Goal: Task Accomplishment & Management: Use online tool/utility

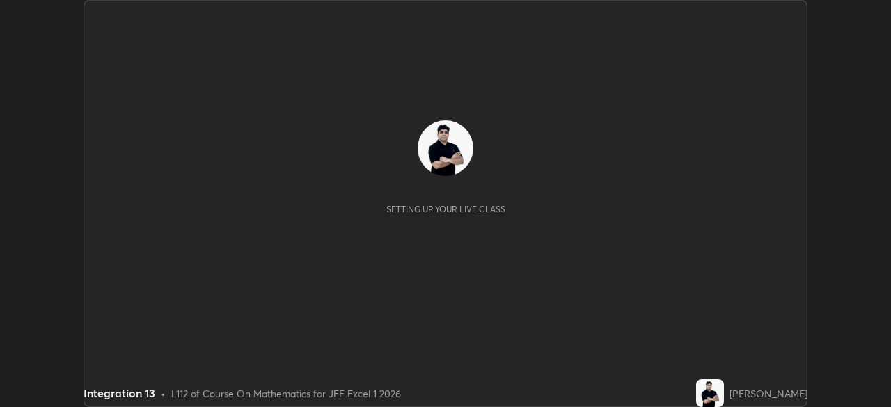
scroll to position [407, 890]
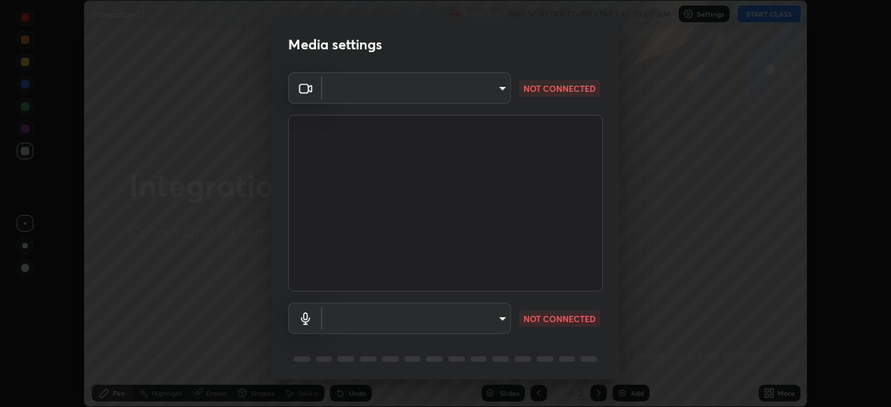
type input "134d1b19bf6860d587459906a7679876aeb3e381516b9be6bb745b9f97a347e3"
type input "communications"
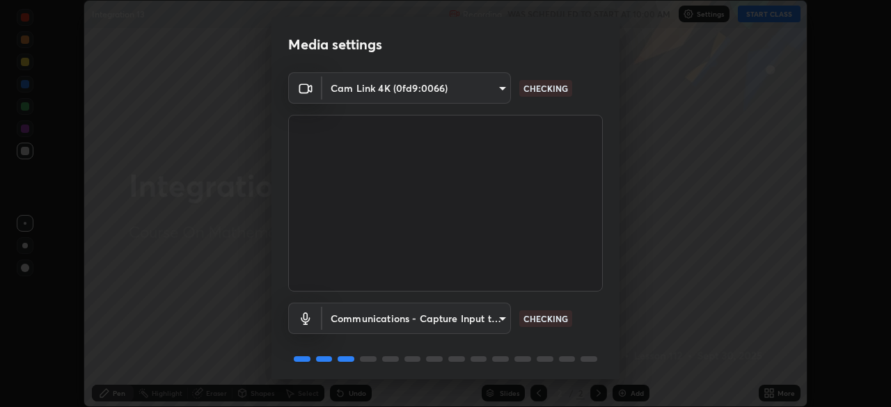
scroll to position [49, 0]
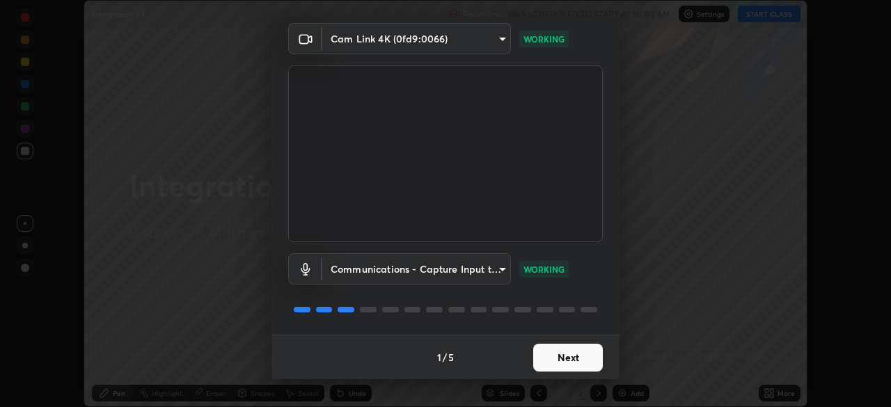
click at [561, 357] on button "Next" at bounding box center [568, 358] width 70 height 28
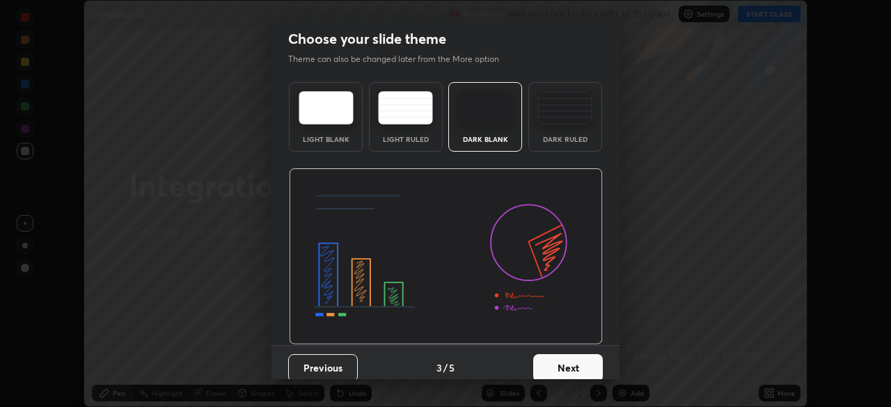
click at [576, 365] on button "Next" at bounding box center [568, 368] width 70 height 28
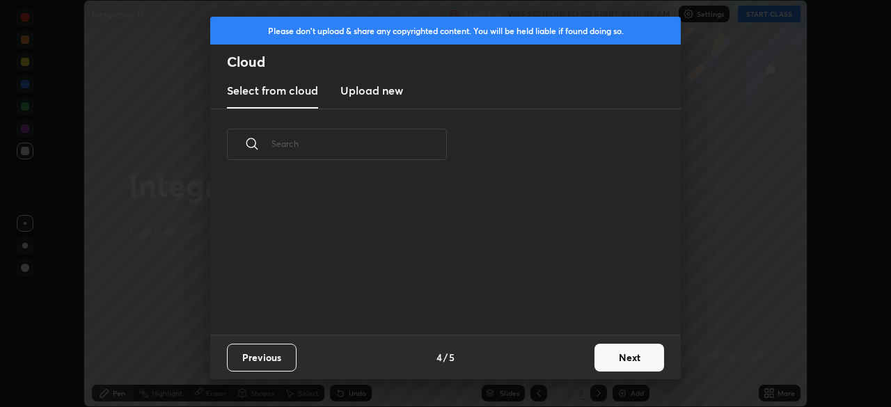
click at [623, 361] on button "Next" at bounding box center [629, 358] width 70 height 28
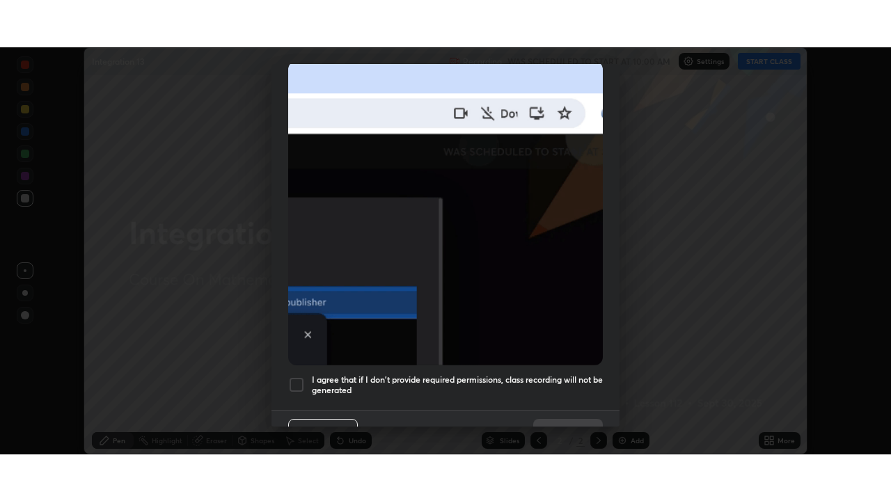
scroll to position [316, 0]
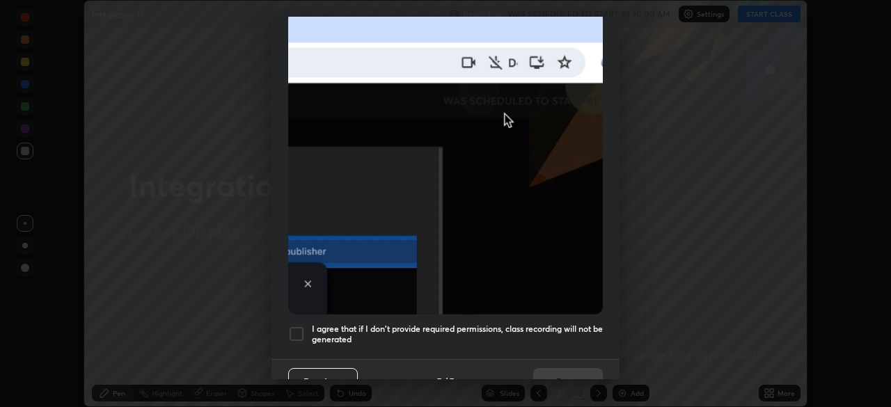
click at [296, 327] on div at bounding box center [296, 334] width 17 height 17
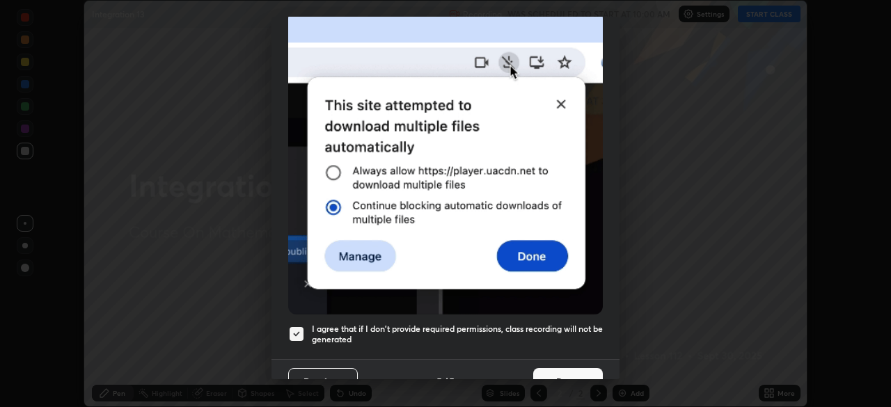
click at [557, 373] on button "Done" at bounding box center [568, 382] width 70 height 28
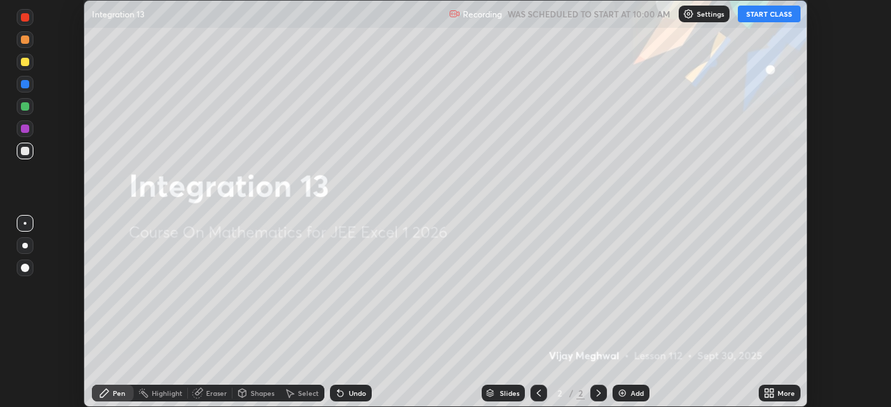
click at [765, 17] on button "START CLASS" at bounding box center [768, 14] width 63 height 17
click at [634, 393] on div "Add" at bounding box center [636, 393] width 13 height 7
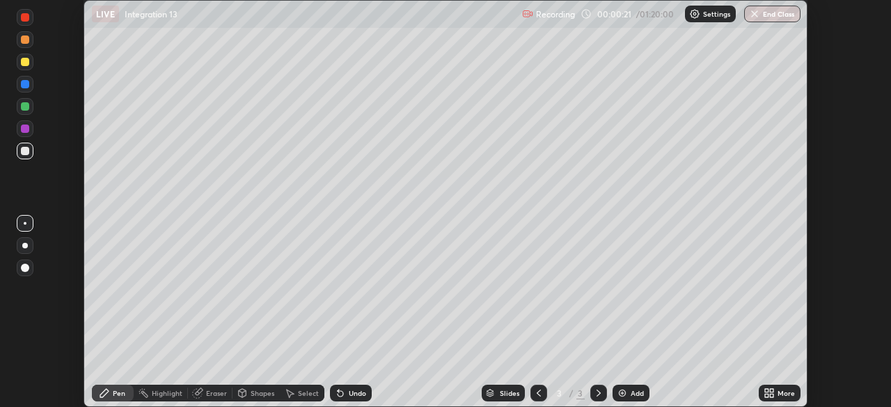
click at [775, 395] on div "More" at bounding box center [779, 393] width 42 height 17
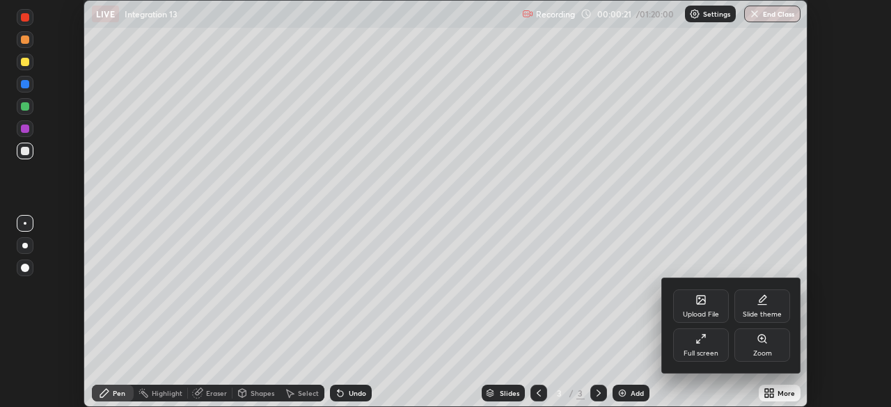
click at [694, 350] on div "Full screen" at bounding box center [700, 353] width 35 height 7
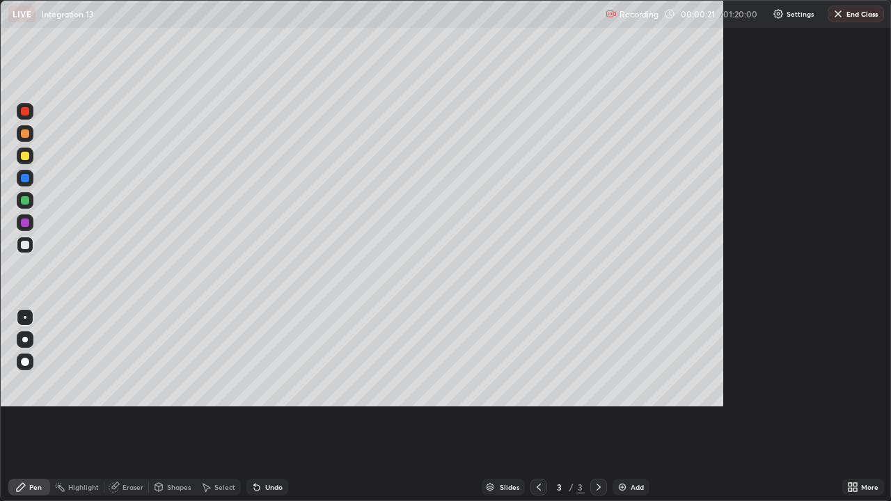
scroll to position [501, 891]
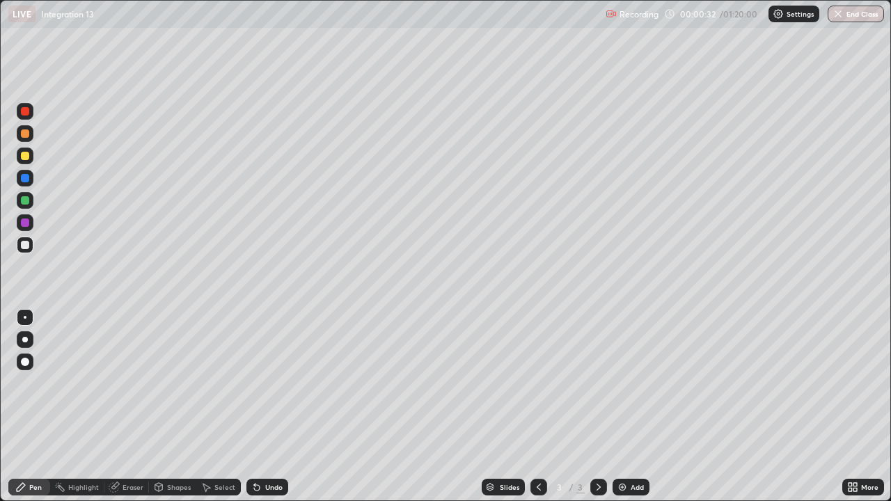
click at [273, 406] on div "Undo" at bounding box center [267, 487] width 42 height 17
click at [265, 406] on div "Undo" at bounding box center [264, 487] width 47 height 28
click at [262, 406] on div "Undo" at bounding box center [267, 487] width 42 height 17
click at [19, 155] on div at bounding box center [25, 155] width 17 height 17
click at [270, 406] on div "Undo" at bounding box center [273, 487] width 17 height 7
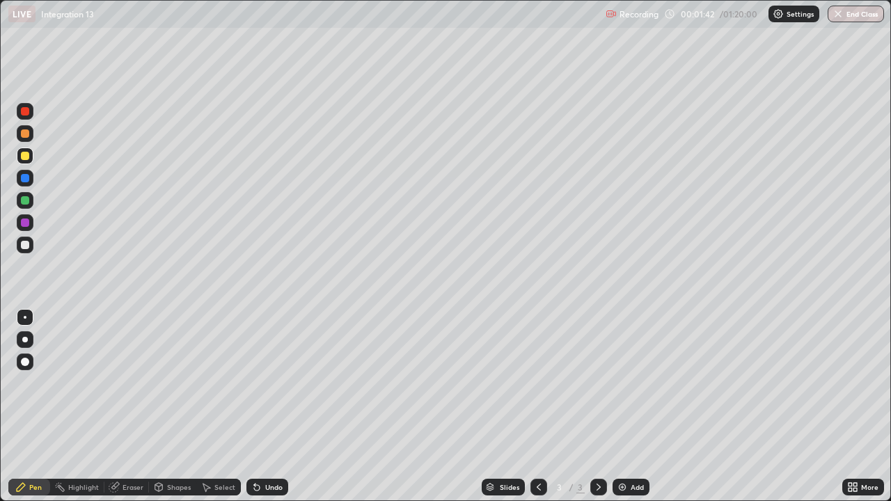
click at [24, 246] on div at bounding box center [25, 245] width 8 height 8
click at [632, 406] on div "Add" at bounding box center [636, 487] width 13 height 7
click at [21, 159] on div at bounding box center [25, 156] width 8 height 8
click at [269, 406] on div "Undo" at bounding box center [273, 487] width 17 height 7
click at [24, 137] on div at bounding box center [25, 133] width 8 height 8
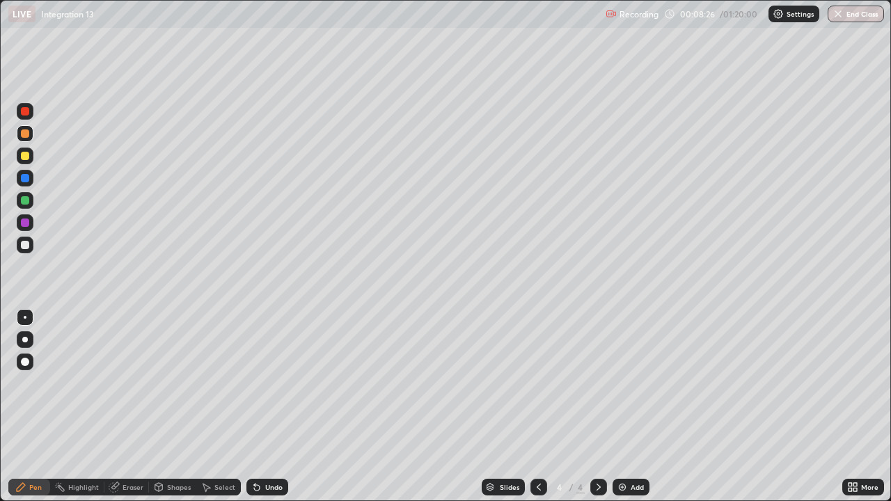
click at [25, 157] on div at bounding box center [25, 156] width 8 height 8
click at [635, 406] on div "Add" at bounding box center [630, 487] width 37 height 17
click at [28, 242] on div at bounding box center [25, 245] width 8 height 8
click at [26, 201] on div at bounding box center [25, 200] width 8 height 8
click at [131, 406] on div "Eraser" at bounding box center [132, 487] width 21 height 7
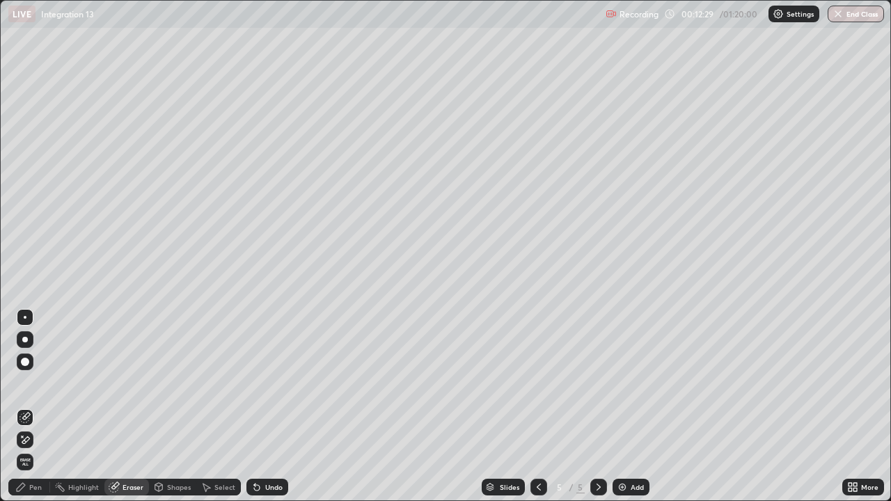
click at [35, 406] on div "Pen" at bounding box center [35, 487] width 13 height 7
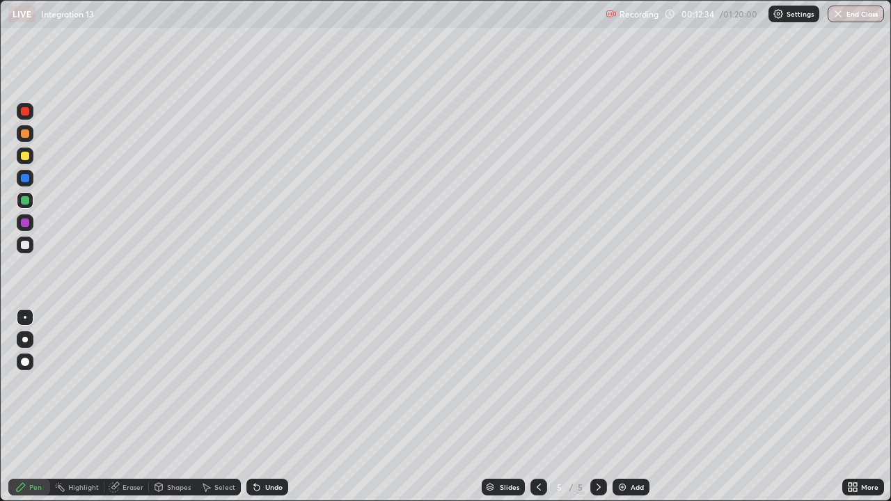
click at [133, 406] on div "Eraser" at bounding box center [132, 487] width 21 height 7
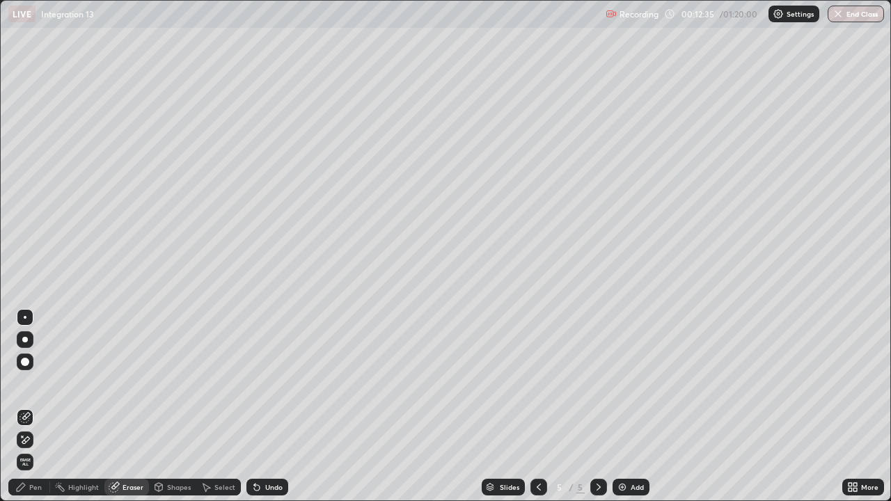
click at [37, 406] on div "Pen" at bounding box center [35, 487] width 13 height 7
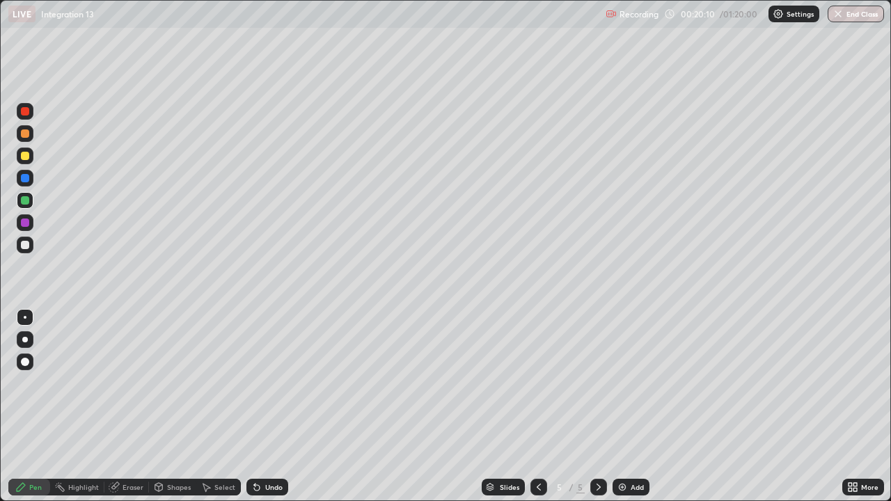
click at [25, 158] on div at bounding box center [25, 156] width 8 height 8
click at [625, 406] on img at bounding box center [621, 486] width 11 height 11
click at [537, 406] on icon at bounding box center [538, 486] width 11 height 11
click at [593, 406] on div at bounding box center [598, 487] width 17 height 17
click at [223, 406] on div "Select" at bounding box center [224, 487] width 21 height 7
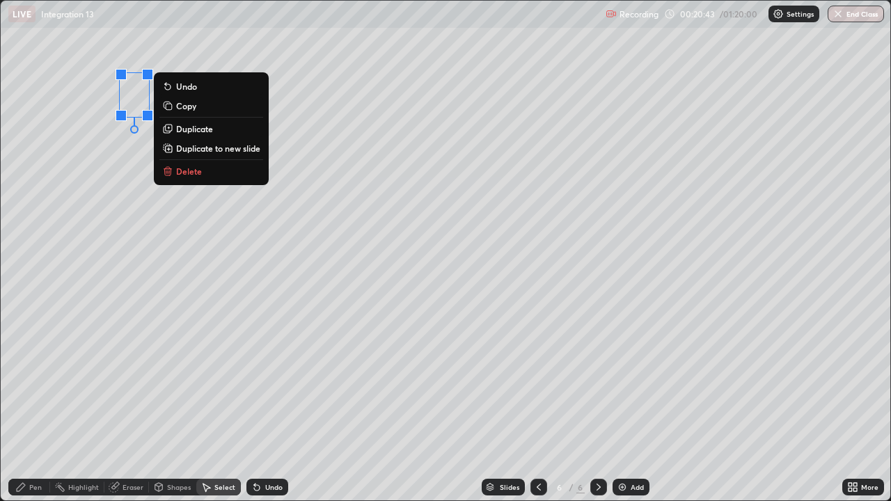
click at [197, 171] on p "Delete" at bounding box center [189, 171] width 26 height 11
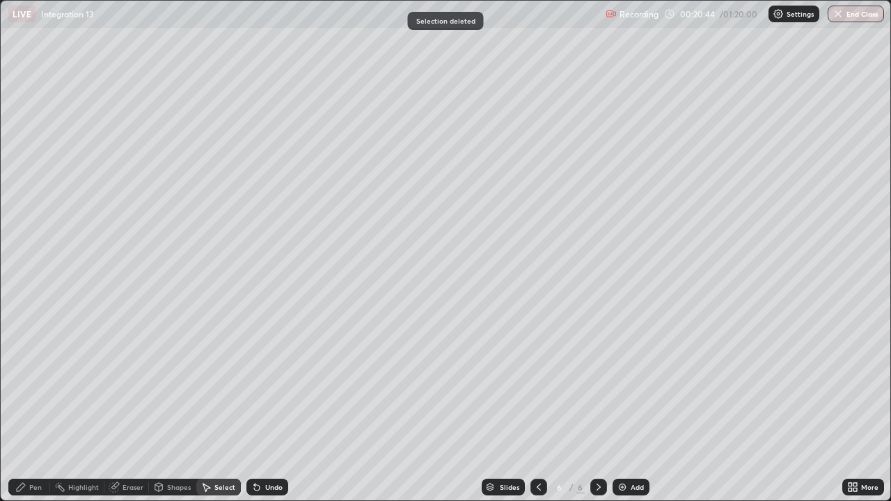
click at [38, 406] on div "Pen" at bounding box center [35, 487] width 13 height 7
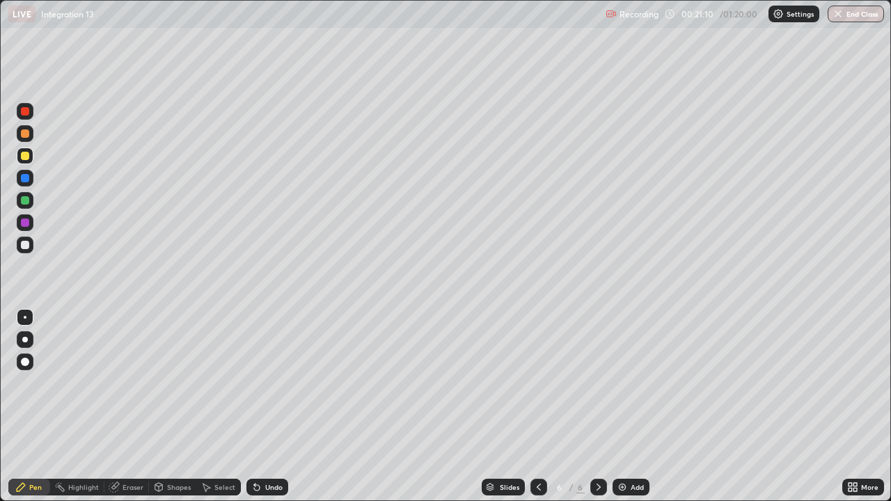
click at [537, 406] on icon at bounding box center [538, 486] width 11 height 11
click at [597, 406] on icon at bounding box center [598, 486] width 11 height 11
click at [531, 406] on div at bounding box center [538, 487] width 17 height 17
click at [597, 406] on icon at bounding box center [598, 487] width 4 height 7
click at [257, 406] on icon at bounding box center [256, 486] width 11 height 11
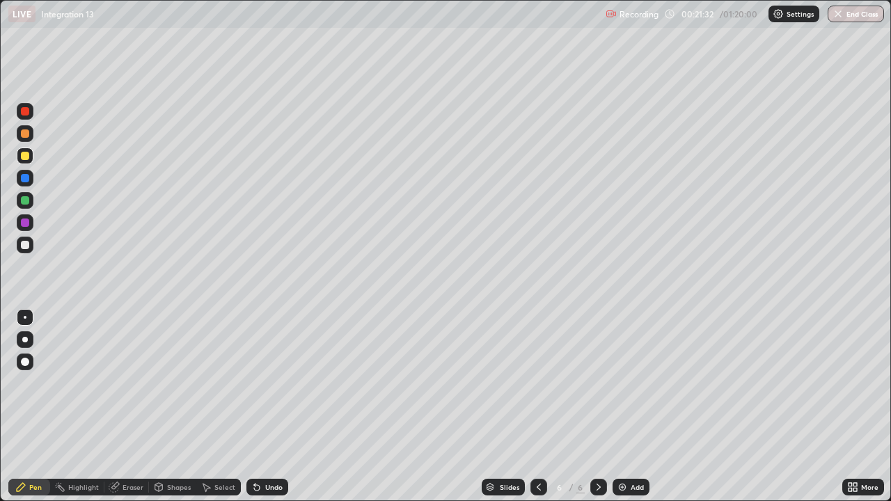
click at [257, 406] on icon at bounding box center [256, 486] width 11 height 11
click at [23, 198] on div at bounding box center [25, 200] width 8 height 8
click at [536, 406] on icon at bounding box center [538, 487] width 4 height 7
click at [596, 406] on icon at bounding box center [598, 486] width 11 height 11
click at [537, 406] on icon at bounding box center [538, 486] width 11 height 11
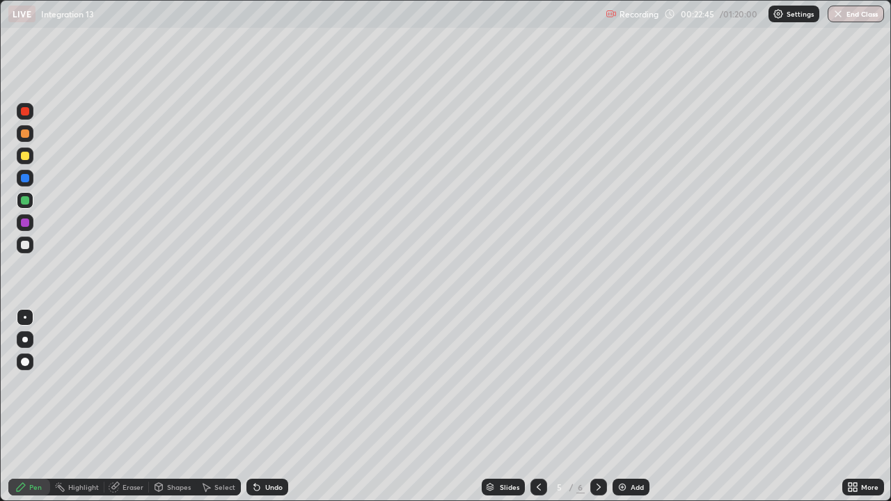
click at [596, 406] on icon at bounding box center [598, 487] width 4 height 7
click at [25, 245] on div at bounding box center [25, 245] width 8 height 8
click at [131, 406] on div "Eraser" at bounding box center [132, 487] width 21 height 7
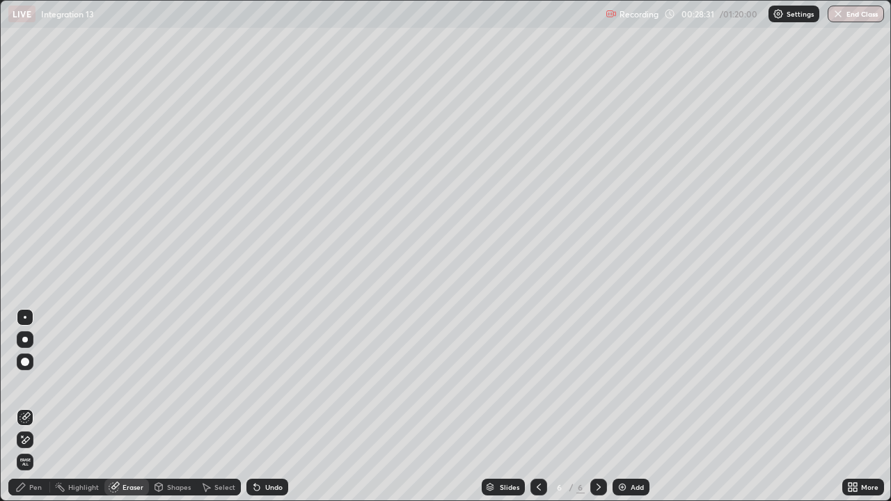
click at [32, 406] on div "Pen" at bounding box center [35, 487] width 13 height 7
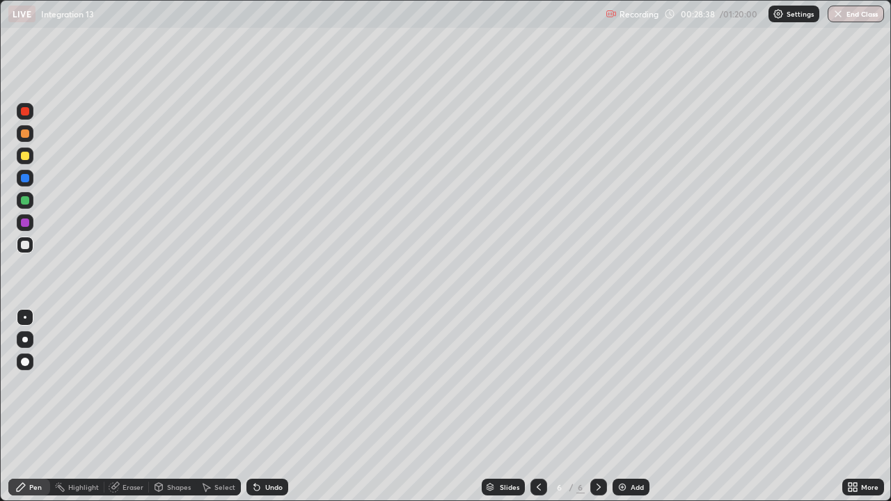
click at [625, 406] on img at bounding box center [621, 486] width 11 height 11
click at [537, 406] on icon at bounding box center [538, 486] width 11 height 11
click at [597, 406] on icon at bounding box center [598, 487] width 4 height 7
click at [537, 406] on icon at bounding box center [538, 486] width 11 height 11
click at [598, 406] on icon at bounding box center [598, 486] width 11 height 11
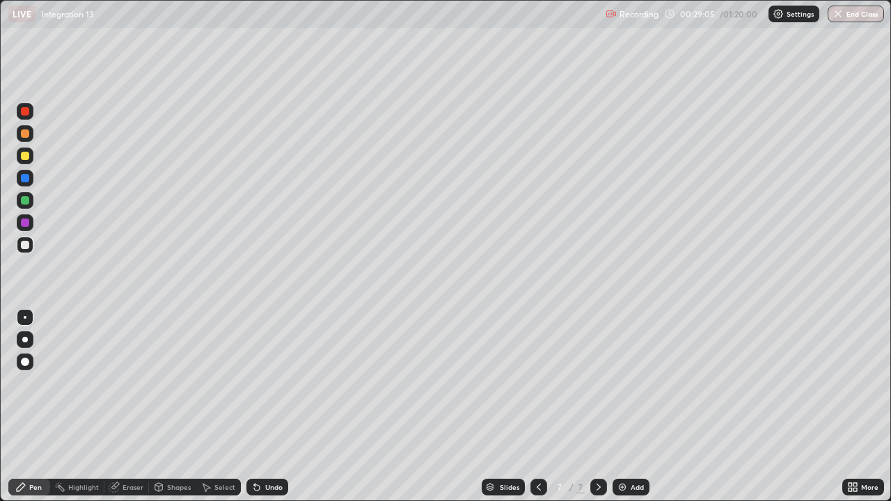
click at [125, 406] on div "Eraser" at bounding box center [132, 487] width 21 height 7
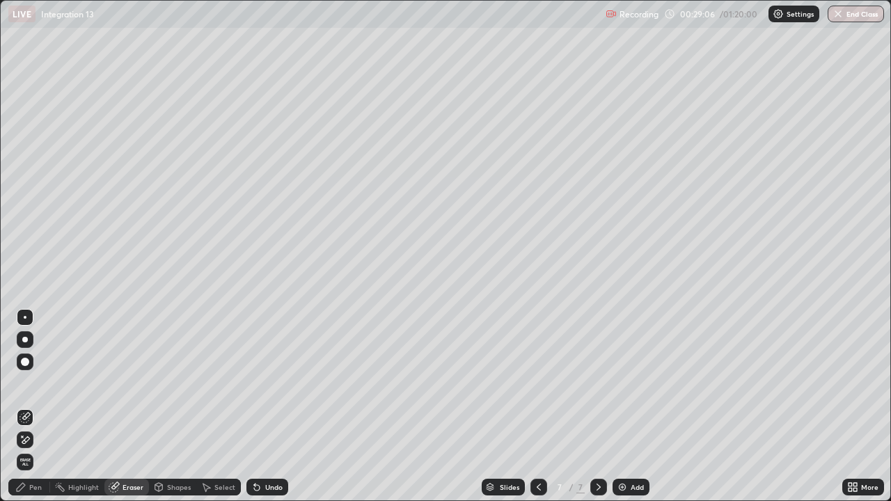
click at [34, 406] on div "Pen" at bounding box center [35, 487] width 13 height 7
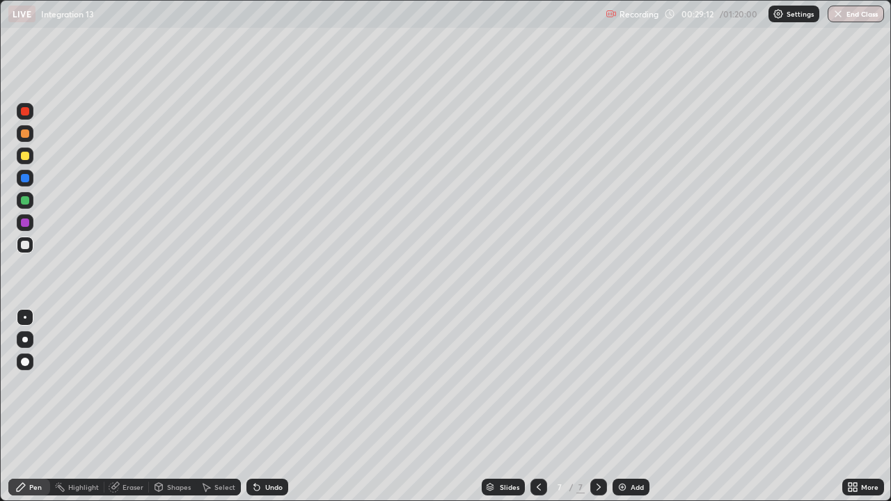
click at [537, 406] on icon at bounding box center [538, 486] width 11 height 11
click at [597, 406] on icon at bounding box center [598, 487] width 4 height 7
click at [26, 135] on div at bounding box center [25, 133] width 8 height 8
click at [255, 406] on icon at bounding box center [257, 488] width 6 height 6
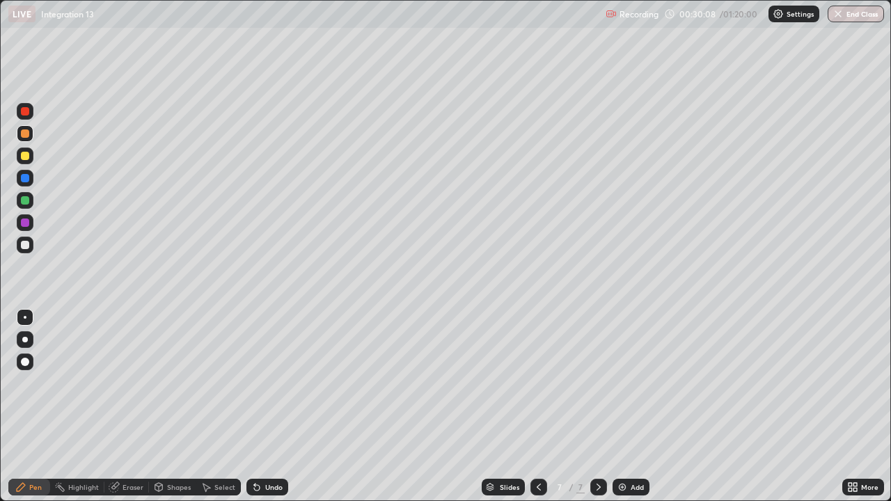
click at [255, 406] on icon at bounding box center [257, 488] width 6 height 6
click at [254, 406] on icon at bounding box center [257, 488] width 6 height 6
click at [24, 163] on div at bounding box center [25, 155] width 17 height 17
click at [265, 406] on div "Undo" at bounding box center [273, 487] width 17 height 7
click at [630, 406] on div "Add" at bounding box center [636, 487] width 13 height 7
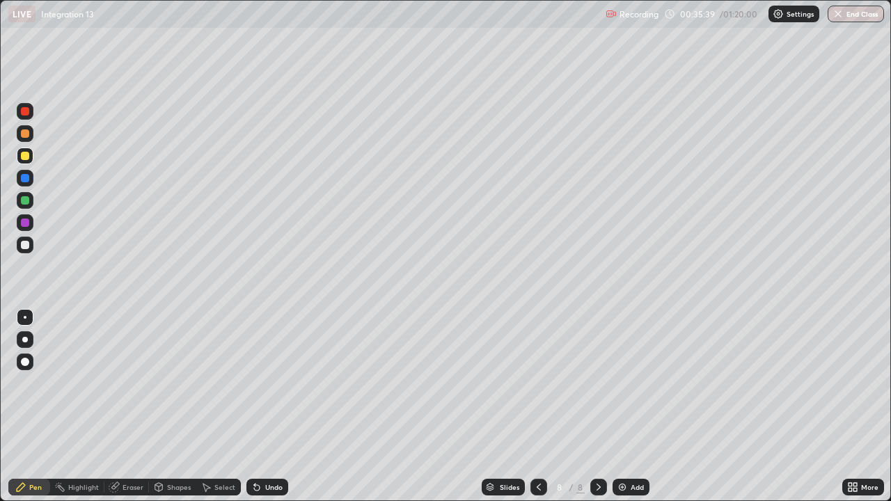
click at [537, 406] on icon at bounding box center [538, 486] width 11 height 11
click at [597, 406] on icon at bounding box center [598, 486] width 11 height 11
click at [537, 406] on icon at bounding box center [538, 486] width 11 height 11
click at [597, 406] on icon at bounding box center [598, 486] width 11 height 11
click at [531, 406] on div at bounding box center [538, 487] width 17 height 17
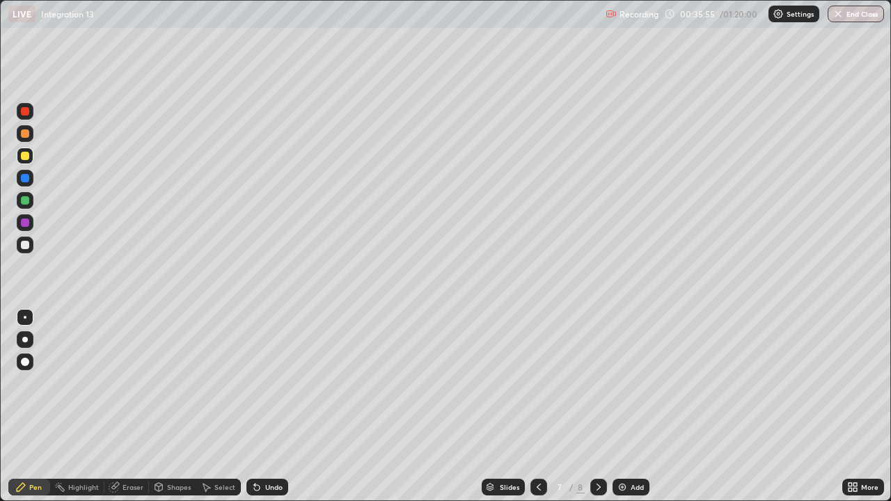
click at [595, 406] on icon at bounding box center [598, 486] width 11 height 11
click at [538, 406] on icon at bounding box center [538, 487] width 4 height 7
click at [598, 406] on icon at bounding box center [598, 486] width 11 height 11
click at [537, 406] on icon at bounding box center [538, 486] width 11 height 11
click at [598, 406] on icon at bounding box center [598, 486] width 11 height 11
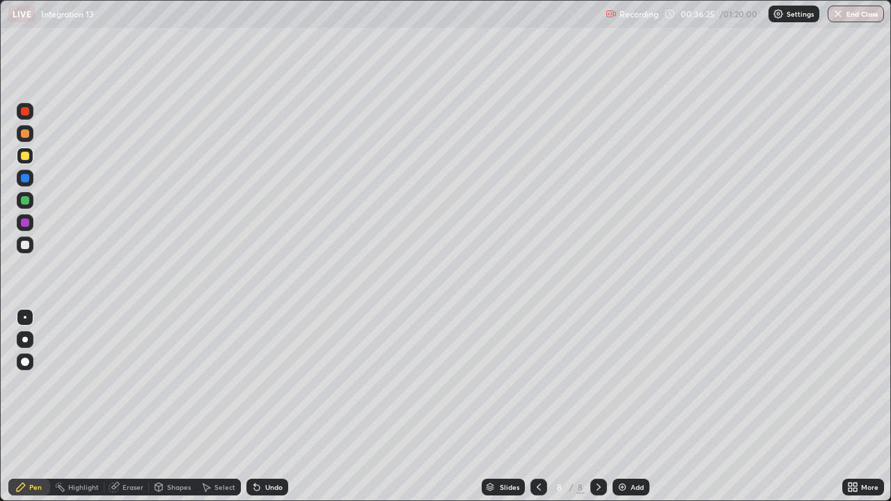
click at [133, 406] on div "Eraser" at bounding box center [132, 487] width 21 height 7
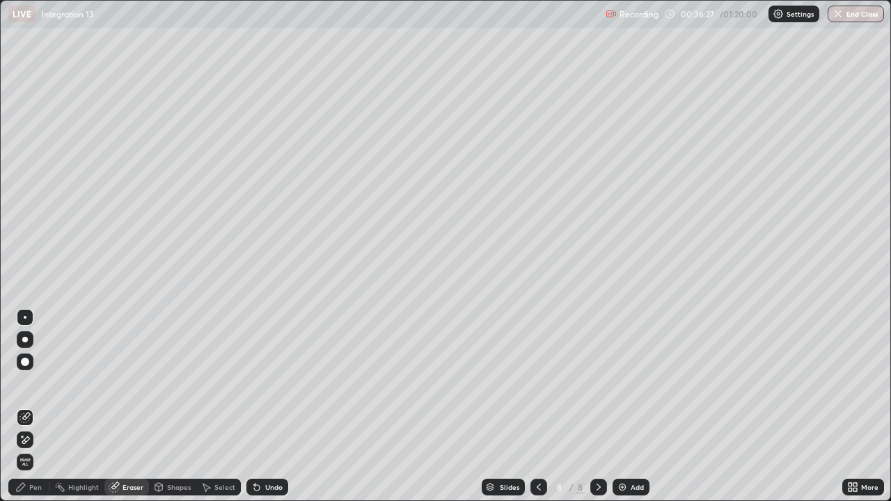
click at [41, 406] on div "Pen" at bounding box center [35, 487] width 13 height 7
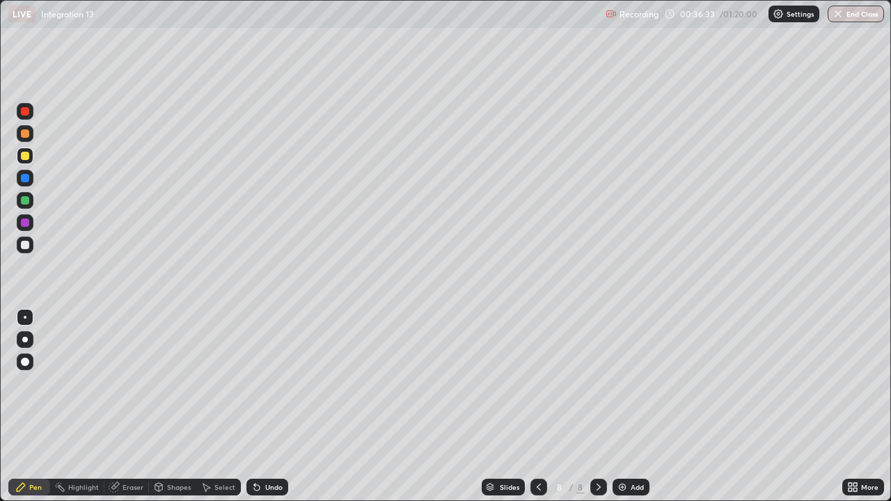
click at [161, 406] on icon at bounding box center [159, 487] width 8 height 8
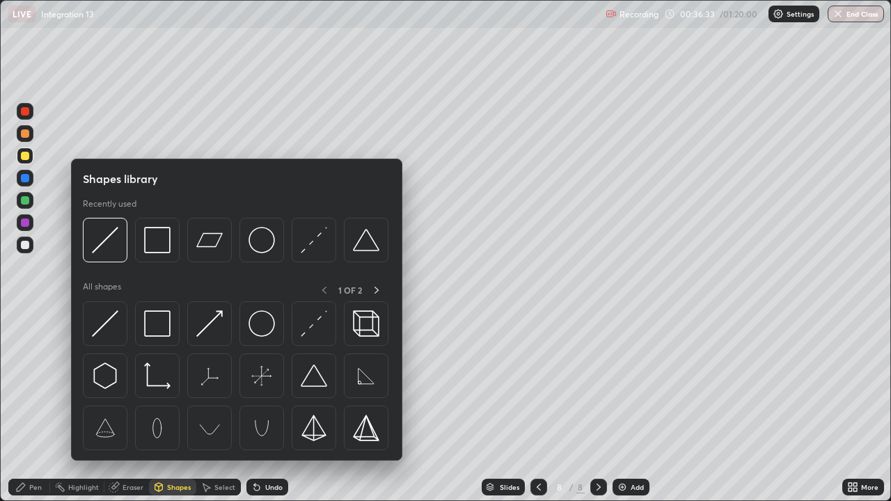
click at [131, 406] on div "Eraser" at bounding box center [132, 487] width 21 height 7
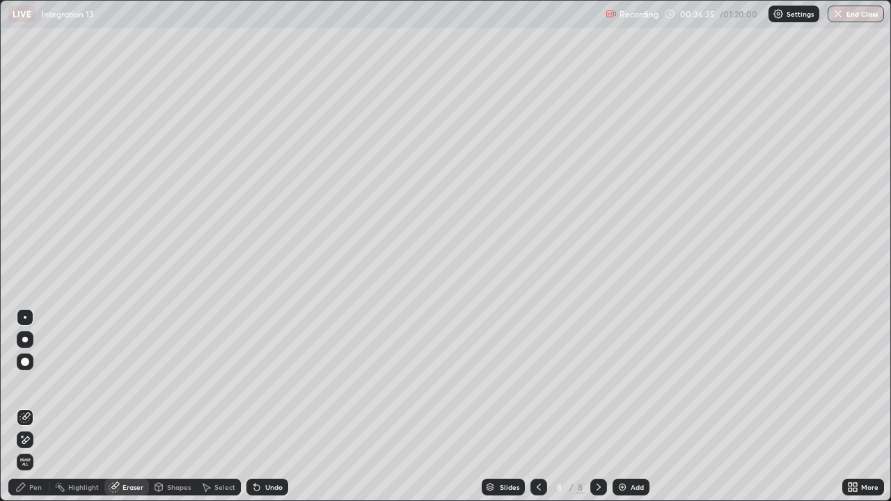
click at [38, 406] on div "Pen" at bounding box center [35, 487] width 13 height 7
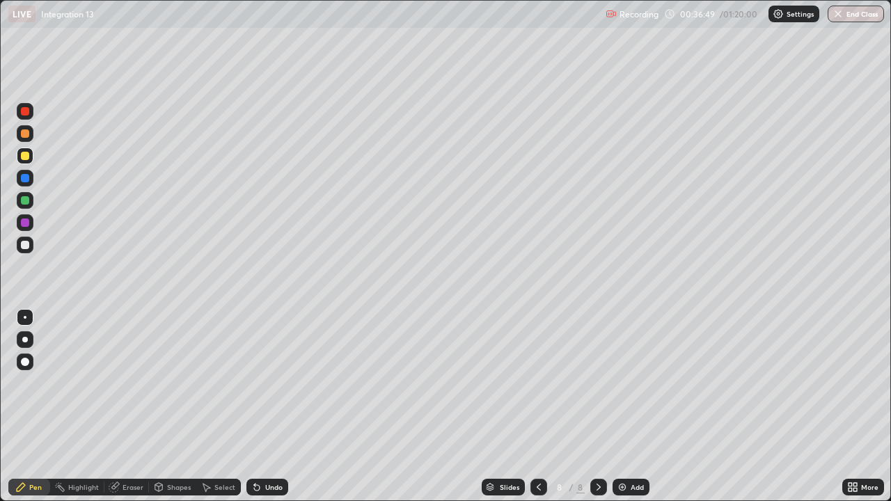
click at [125, 406] on div "Eraser" at bounding box center [132, 487] width 21 height 7
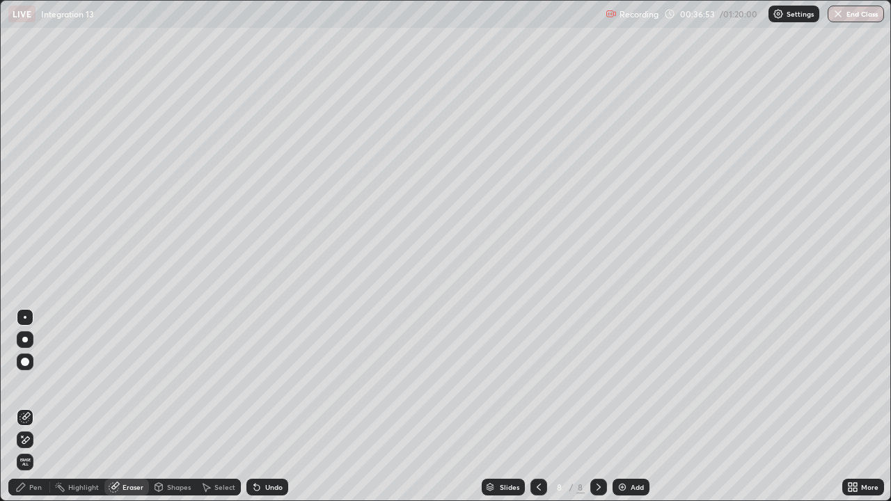
click at [31, 406] on div "Pen" at bounding box center [35, 487] width 13 height 7
click at [38, 406] on div "Pen" at bounding box center [29, 487] width 42 height 17
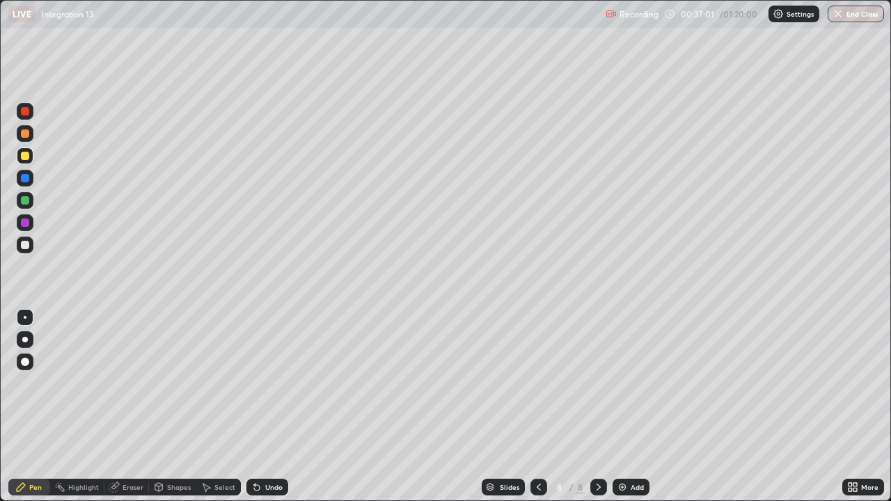
click at [132, 406] on div "Eraser" at bounding box center [132, 487] width 21 height 7
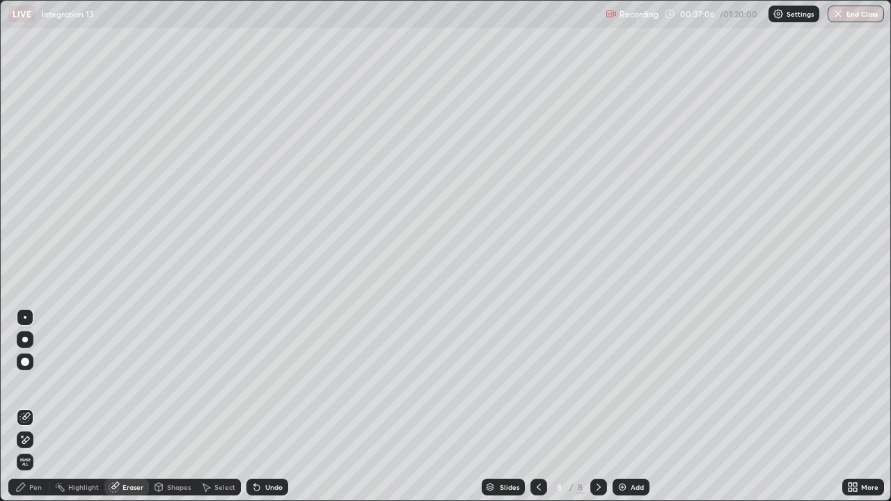
click at [33, 406] on div "Pen" at bounding box center [29, 487] width 42 height 17
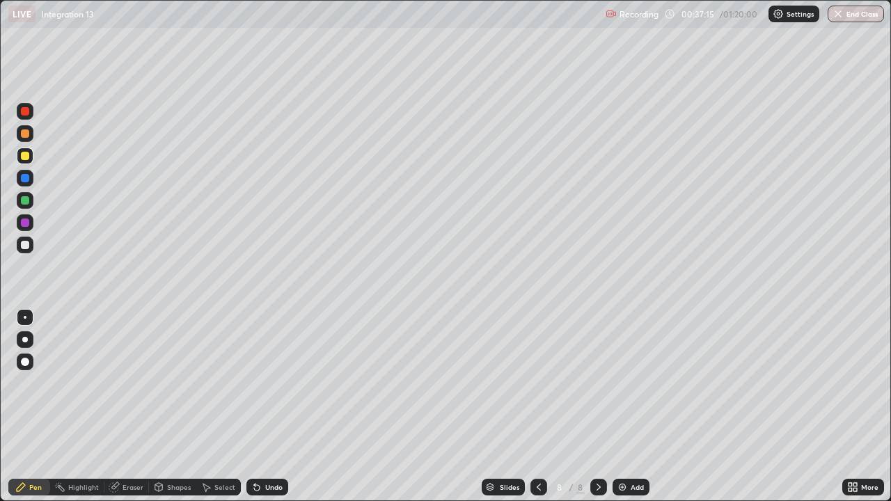
click at [132, 406] on div "Eraser" at bounding box center [126, 487] width 45 height 17
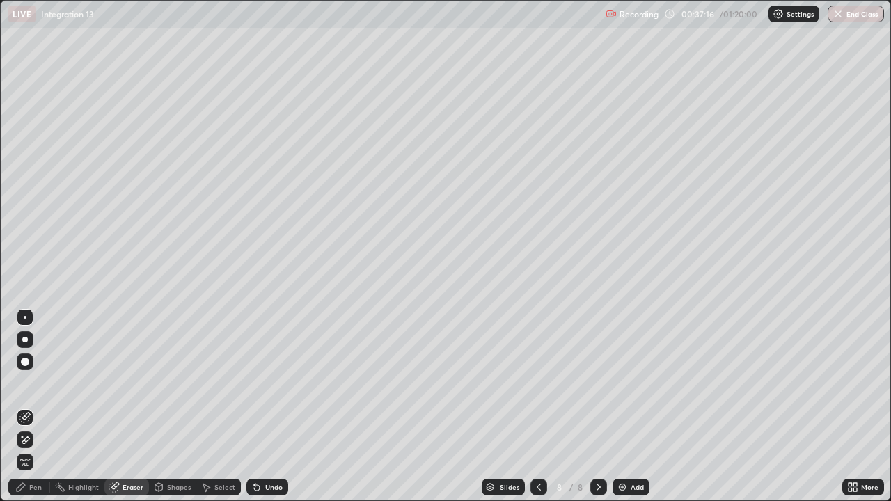
click at [35, 406] on div "Pen" at bounding box center [35, 487] width 13 height 7
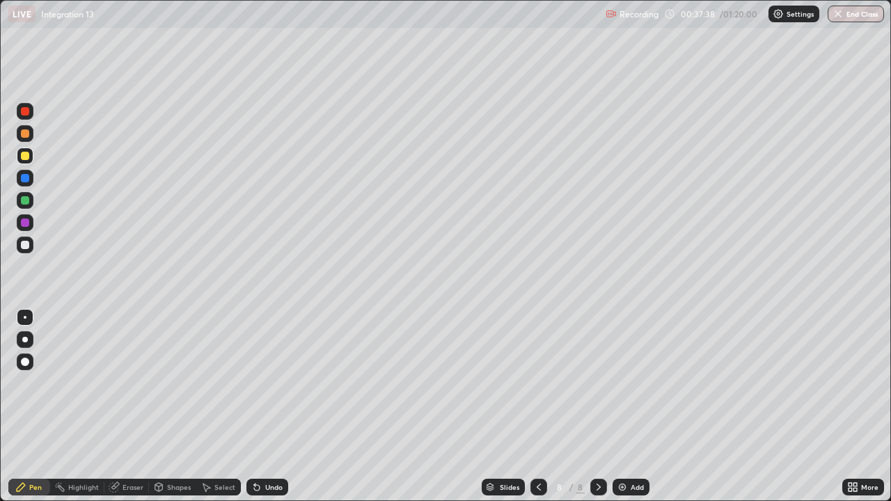
click at [129, 406] on div "Eraser" at bounding box center [132, 487] width 21 height 7
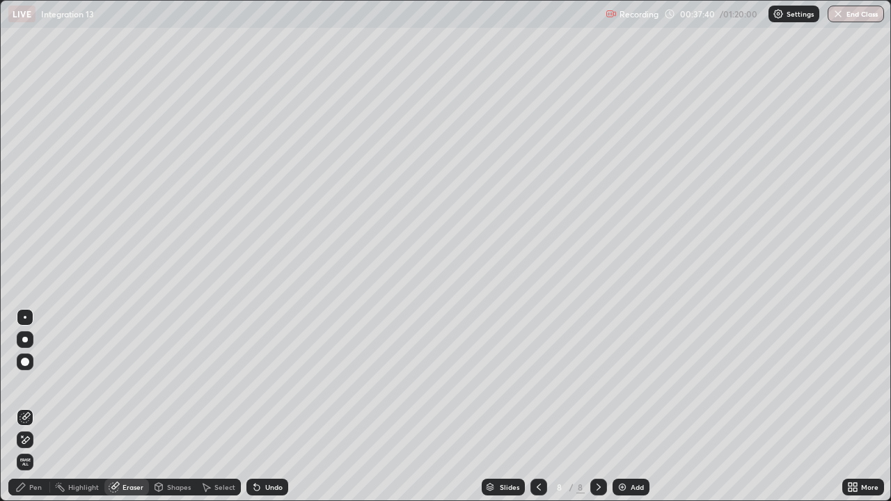
click at [40, 406] on div "Pen" at bounding box center [35, 487] width 13 height 7
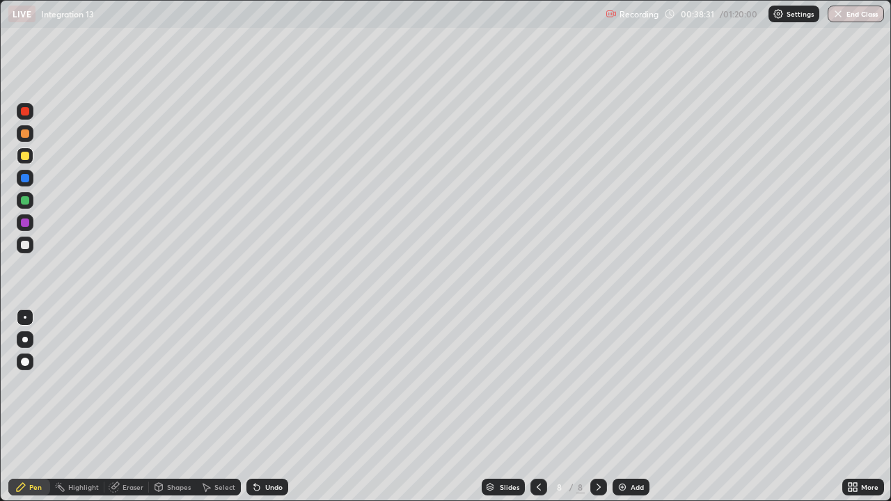
click at [625, 406] on img at bounding box center [621, 486] width 11 height 11
click at [26, 136] on div at bounding box center [25, 133] width 8 height 8
click at [21, 158] on div at bounding box center [25, 156] width 8 height 8
click at [25, 134] on div at bounding box center [25, 133] width 8 height 8
click at [29, 162] on div at bounding box center [25, 155] width 17 height 17
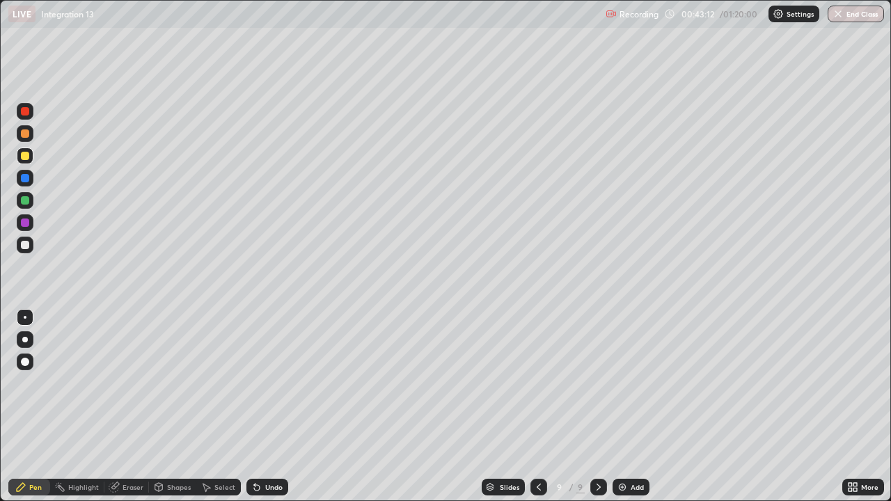
click at [129, 406] on div "Eraser" at bounding box center [132, 487] width 21 height 7
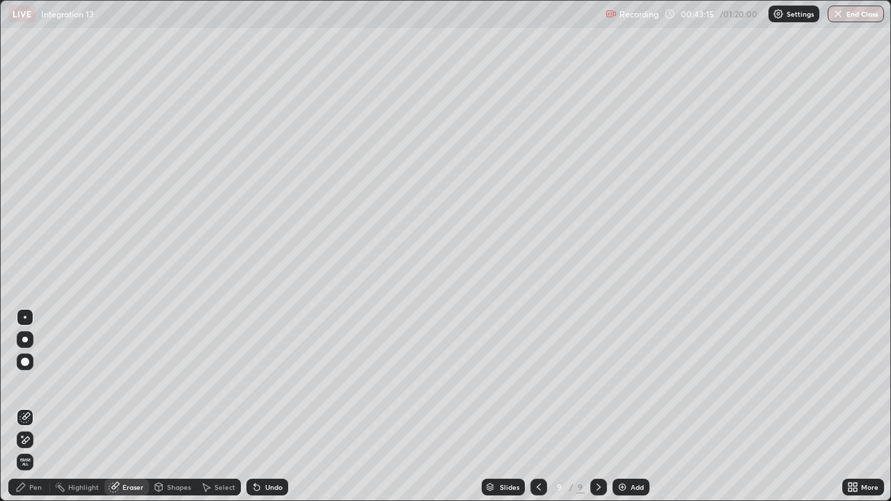
click at [34, 406] on div "Pen" at bounding box center [29, 487] width 42 height 17
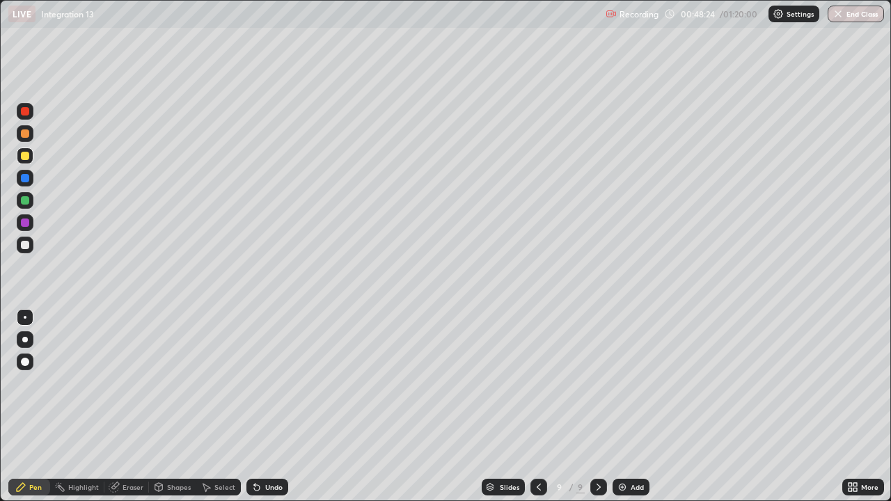
click at [633, 406] on div "Add" at bounding box center [636, 487] width 13 height 7
click at [536, 406] on icon at bounding box center [537, 486] width 11 height 11
click at [596, 406] on icon at bounding box center [598, 486] width 11 height 11
click at [536, 406] on icon at bounding box center [537, 486] width 11 height 11
click at [597, 406] on icon at bounding box center [598, 486] width 11 height 11
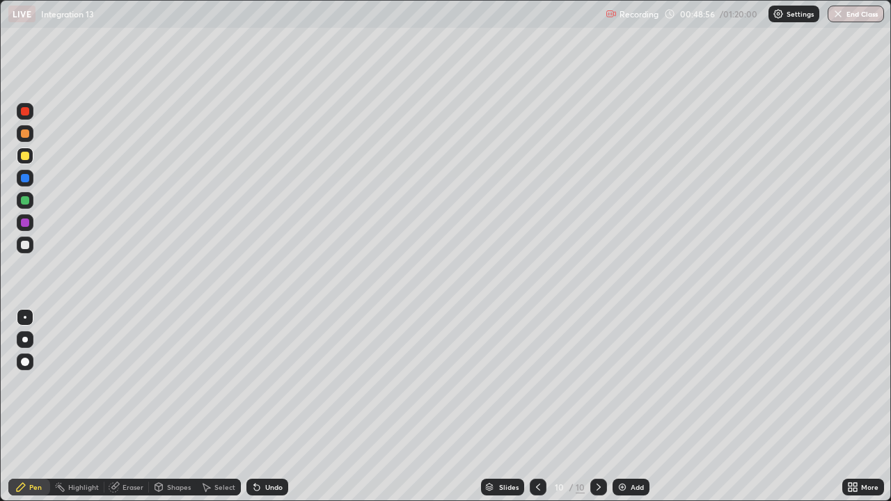
click at [22, 202] on div at bounding box center [25, 200] width 8 height 8
click at [22, 152] on div at bounding box center [25, 156] width 8 height 8
click at [24, 243] on div at bounding box center [25, 245] width 8 height 8
click at [626, 406] on div "Add" at bounding box center [630, 487] width 37 height 17
click at [536, 406] on icon at bounding box center [538, 486] width 11 height 11
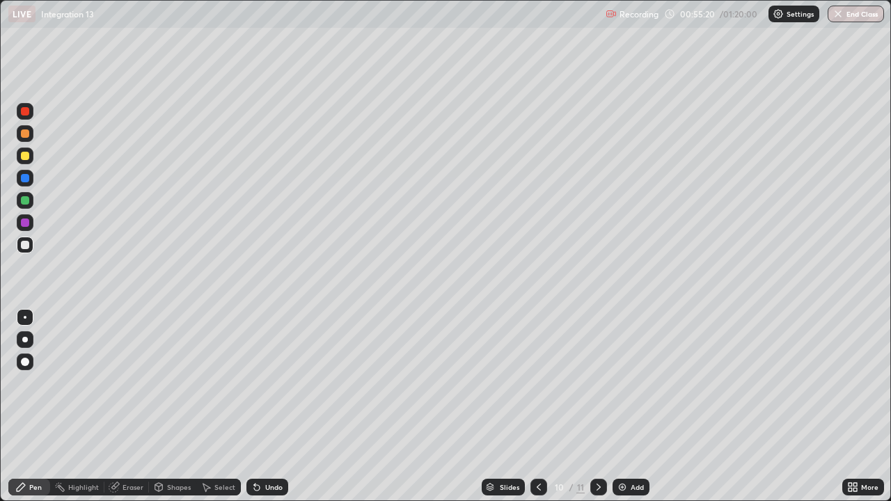
click at [596, 406] on icon at bounding box center [598, 487] width 4 height 7
click at [537, 406] on icon at bounding box center [538, 486] width 11 height 11
click at [596, 406] on icon at bounding box center [598, 487] width 4 height 7
click at [21, 136] on div at bounding box center [25, 133] width 17 height 17
click at [265, 406] on div "Undo" at bounding box center [273, 487] width 17 height 7
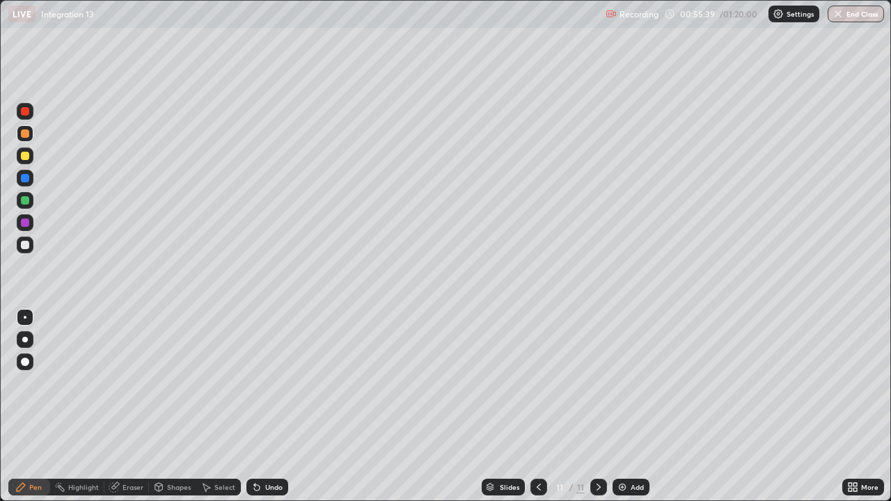
click at [265, 406] on div "Undo" at bounding box center [273, 487] width 17 height 7
click at [266, 406] on div "Undo" at bounding box center [267, 487] width 42 height 17
click at [265, 406] on div "Undo" at bounding box center [273, 487] width 17 height 7
click at [264, 406] on div "Undo" at bounding box center [267, 487] width 42 height 17
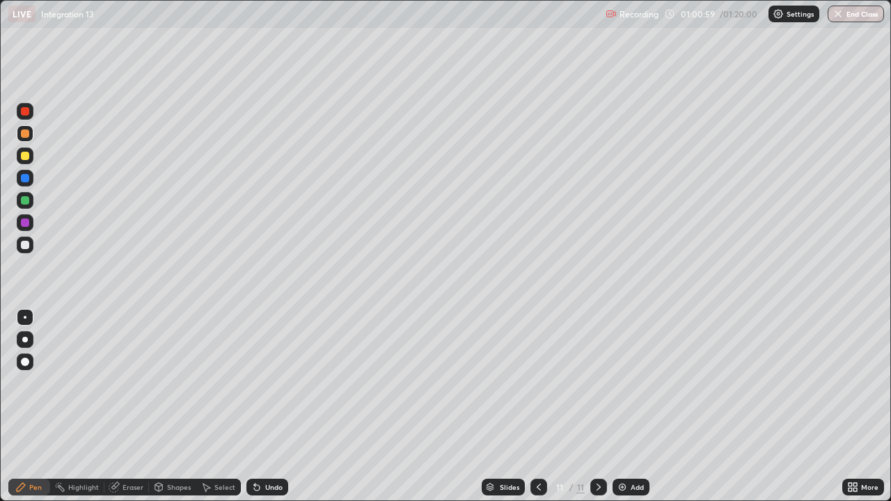
click at [630, 406] on div "Add" at bounding box center [636, 487] width 13 height 7
click at [24, 157] on div at bounding box center [25, 156] width 8 height 8
click at [216, 406] on div "Select" at bounding box center [224, 487] width 21 height 7
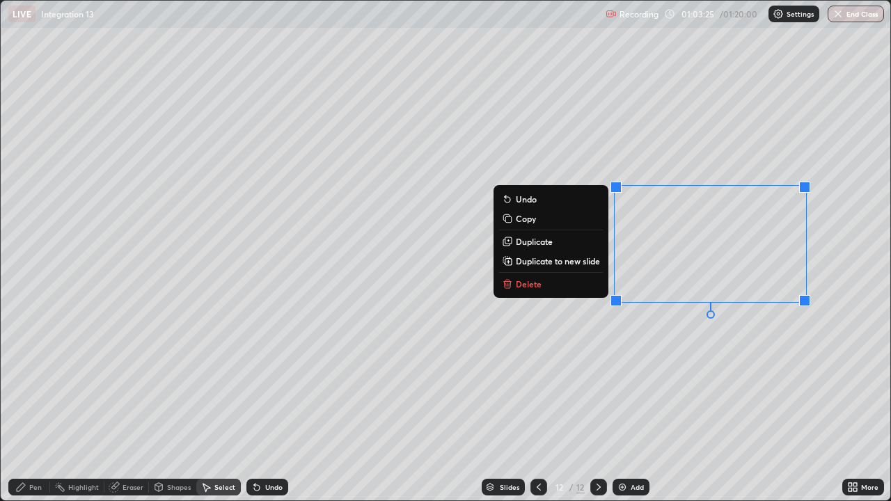
click at [527, 287] on p "Delete" at bounding box center [529, 283] width 26 height 11
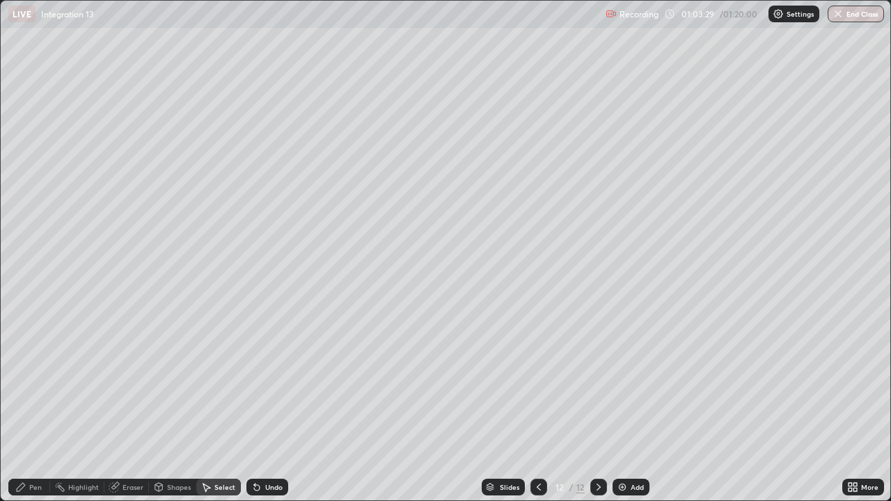
click at [29, 406] on div "Pen" at bounding box center [35, 487] width 13 height 7
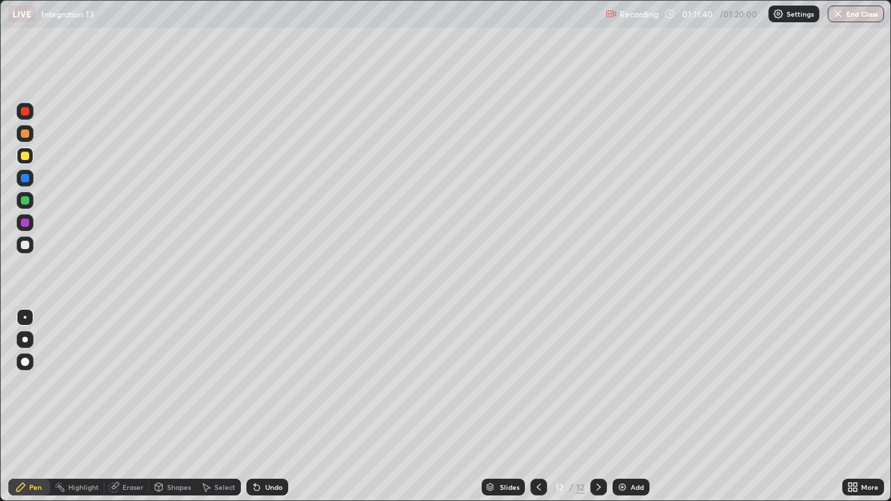
click at [628, 406] on div "Add" at bounding box center [630, 487] width 37 height 17
click at [857, 22] on button "End Class" at bounding box center [855, 14] width 56 height 17
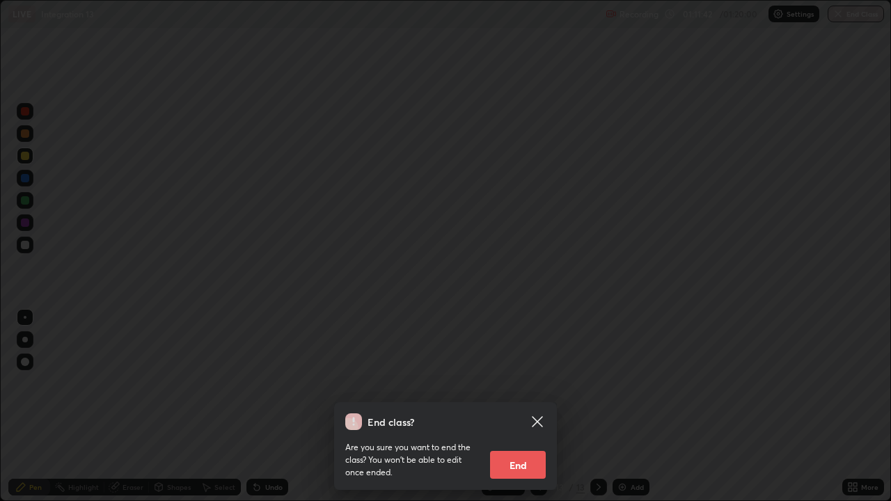
click at [528, 406] on button "End" at bounding box center [518, 465] width 56 height 28
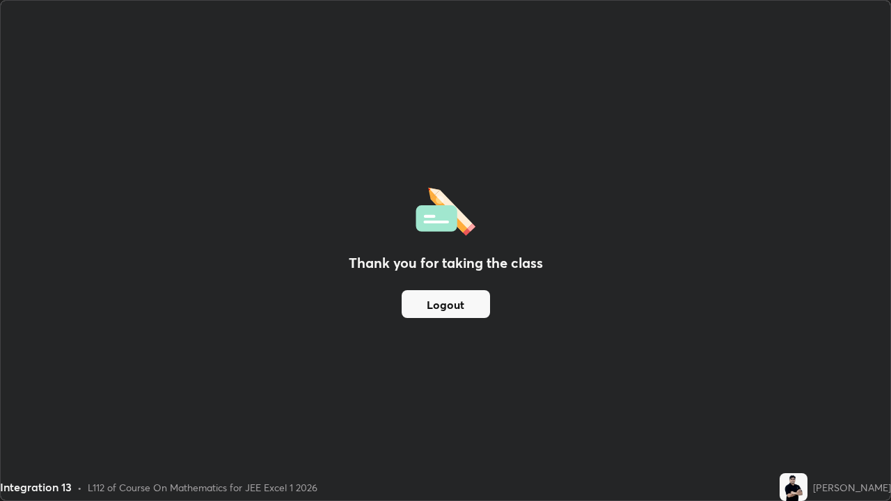
click at [452, 301] on button "Logout" at bounding box center [445, 304] width 88 height 28
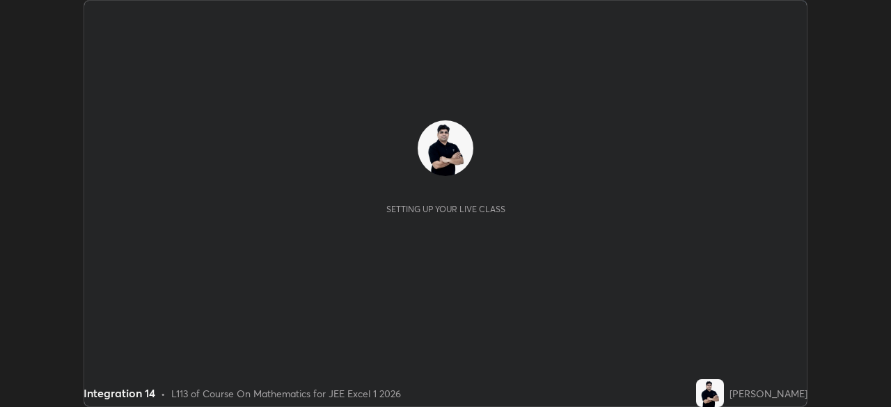
scroll to position [407, 890]
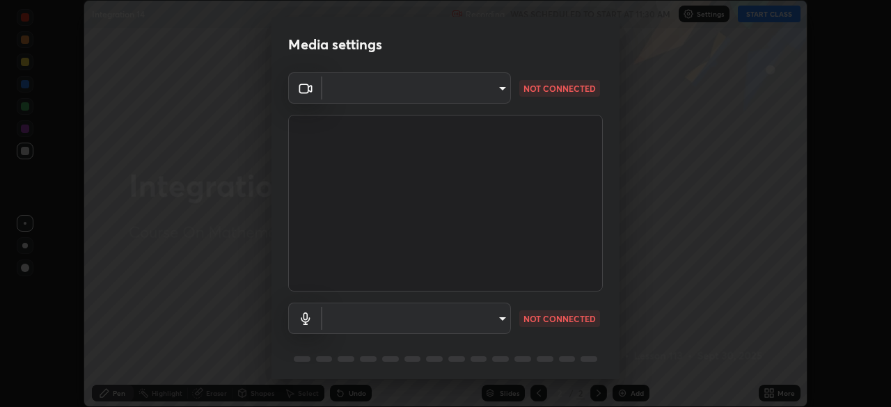
type input "134d1b19bf6860d587459906a7679876aeb3e381516b9be6bb745b9f97a347e3"
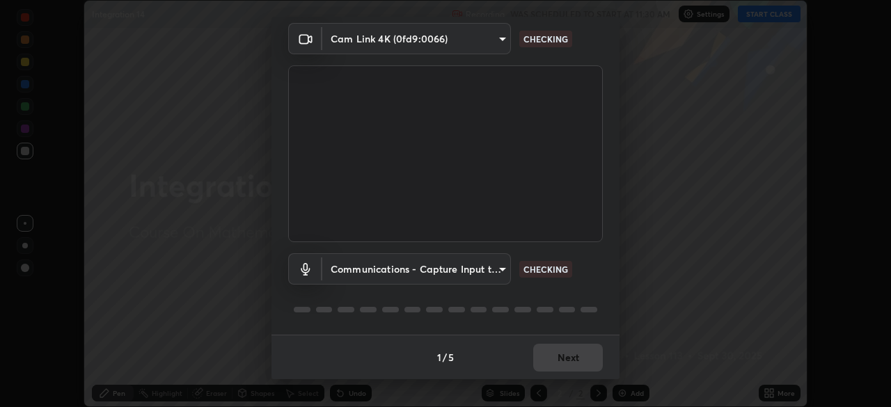
click at [486, 274] on body "Erase all Integration 14 Recording WAS SCHEDULED TO START AT 11:30 AM Settings …" at bounding box center [445, 203] width 891 height 407
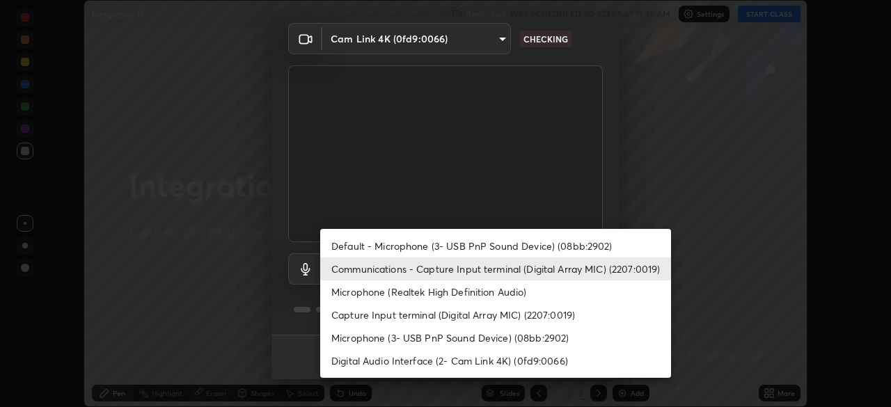
click at [492, 271] on li "Communications - Capture Input terminal (Digital Array MIC) (2207:0019)" at bounding box center [495, 268] width 351 height 23
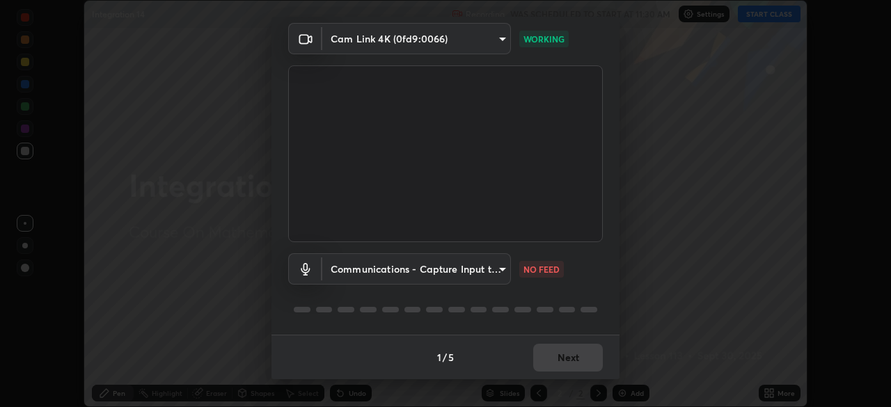
click at [495, 273] on body "Erase all Integration 14 Recording WAS SCHEDULED TO START AT 11:30 AM Settings …" at bounding box center [445, 203] width 891 height 407
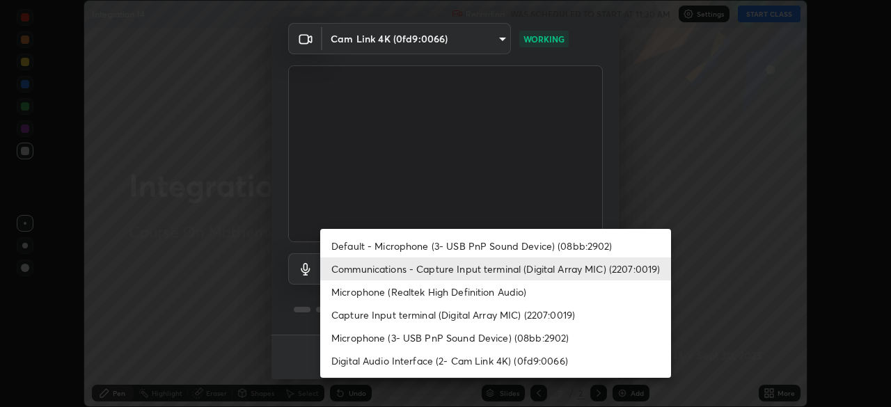
click at [479, 246] on li "Default - Microphone (3- USB PnP Sound Device) (08bb:2902)" at bounding box center [495, 245] width 351 height 23
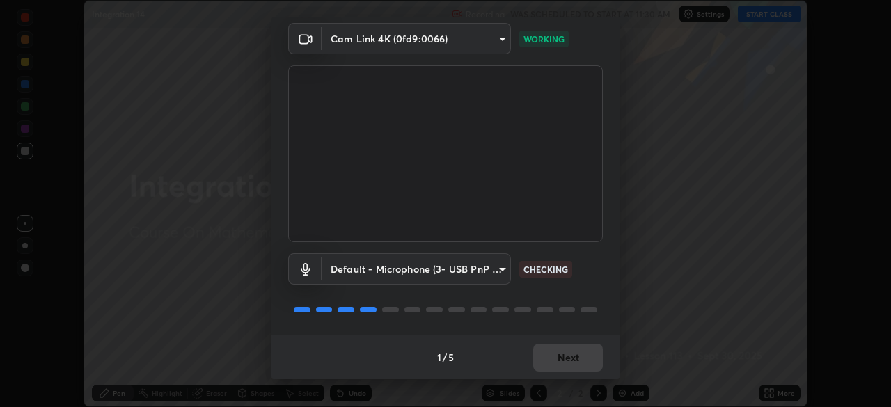
click at [487, 276] on body "Erase all Integration 14 Recording WAS SCHEDULED TO START AT 11:30 AM Settings …" at bounding box center [445, 203] width 891 height 407
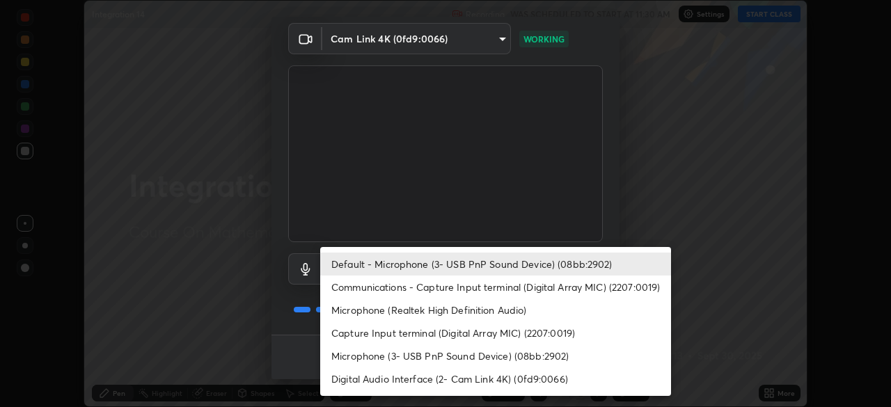
click at [482, 286] on li "Communications - Capture Input terminal (Digital Array MIC) (2207:0019)" at bounding box center [495, 287] width 351 height 23
type input "communications"
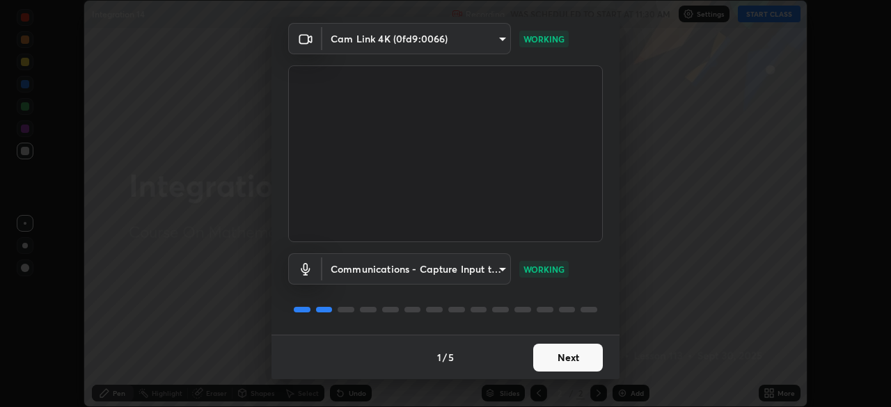
click at [569, 367] on button "Next" at bounding box center [568, 358] width 70 height 28
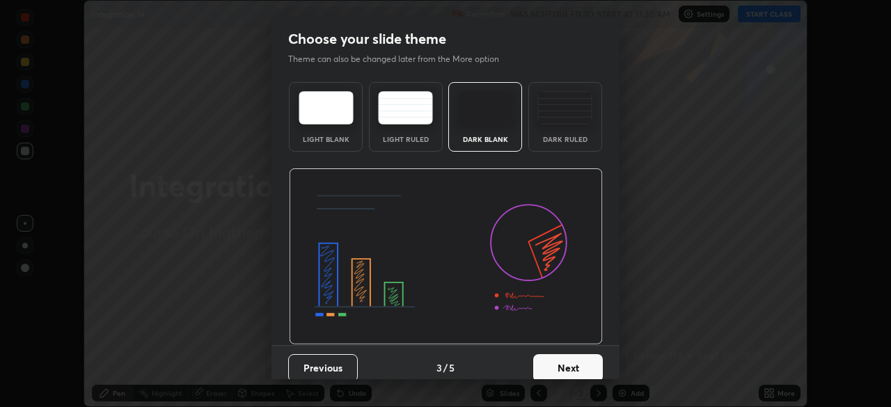
click at [574, 362] on button "Next" at bounding box center [568, 368] width 70 height 28
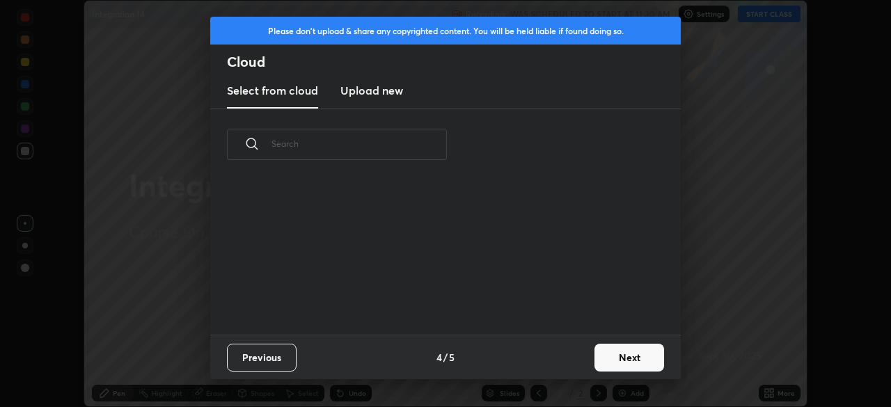
click at [630, 361] on button "Next" at bounding box center [629, 358] width 70 height 28
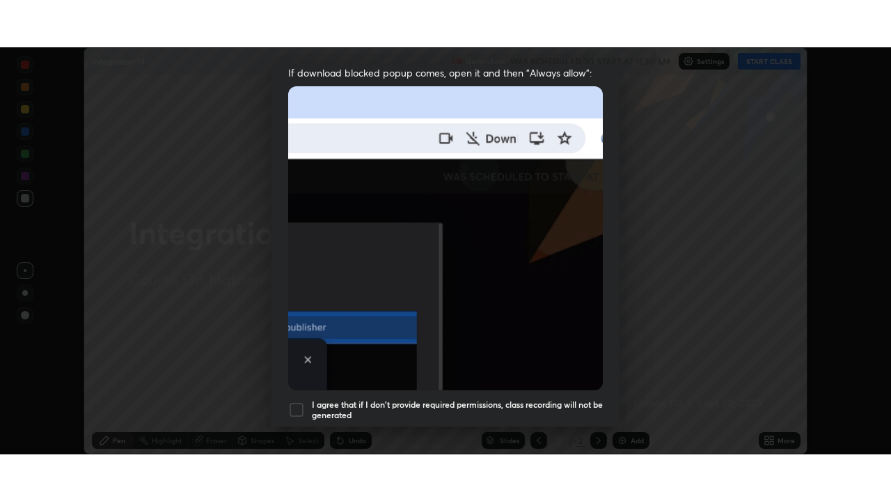
scroll to position [333, 0]
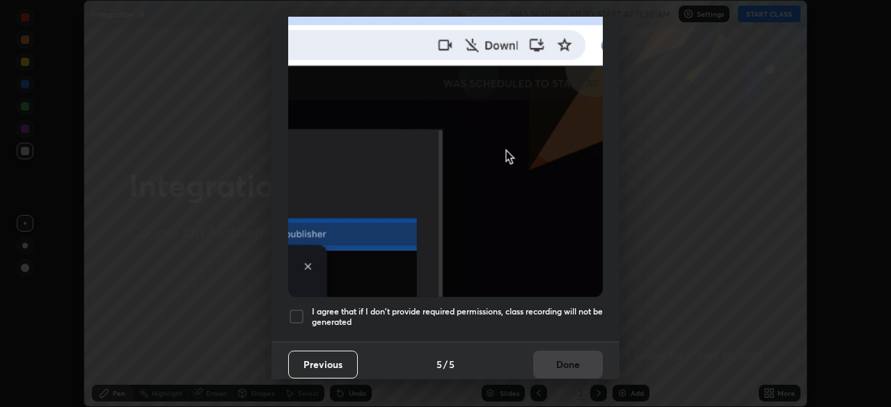
click at [294, 308] on div at bounding box center [296, 316] width 17 height 17
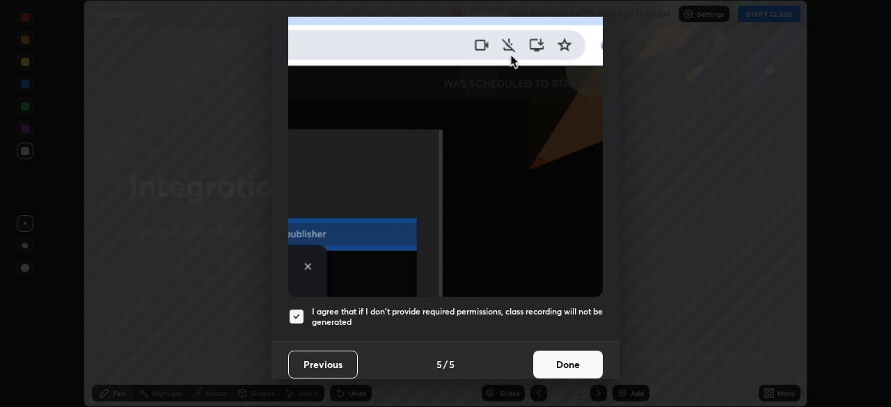
click at [558, 358] on button "Done" at bounding box center [568, 365] width 70 height 28
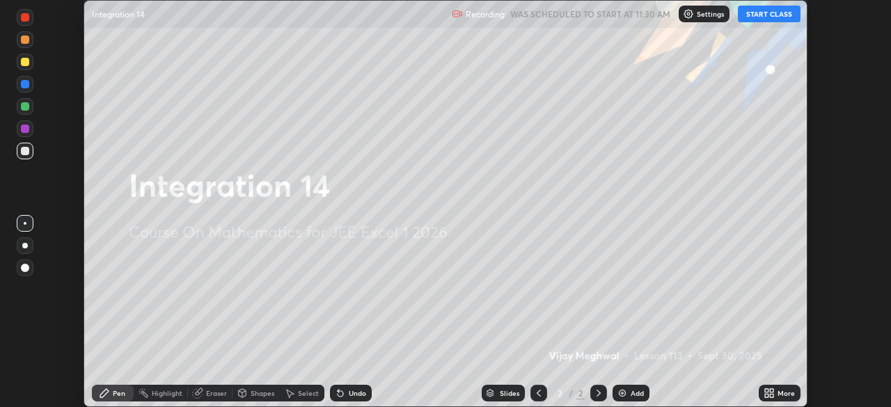
click at [766, 15] on button "START CLASS" at bounding box center [768, 14] width 63 height 17
click at [766, 390] on icon at bounding box center [766, 390] width 3 height 3
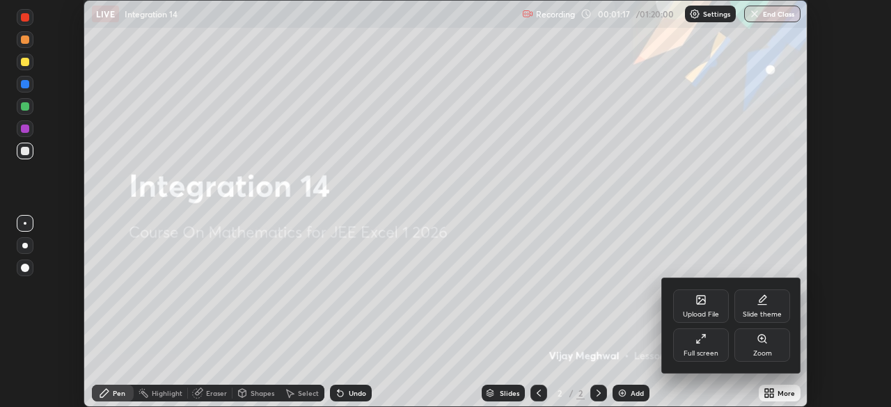
click at [704, 350] on div "Full screen" at bounding box center [700, 353] width 35 height 7
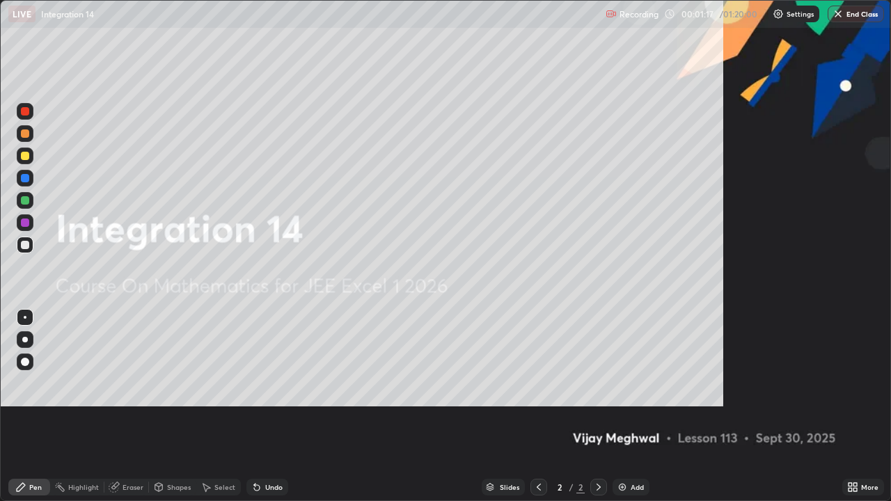
scroll to position [501, 891]
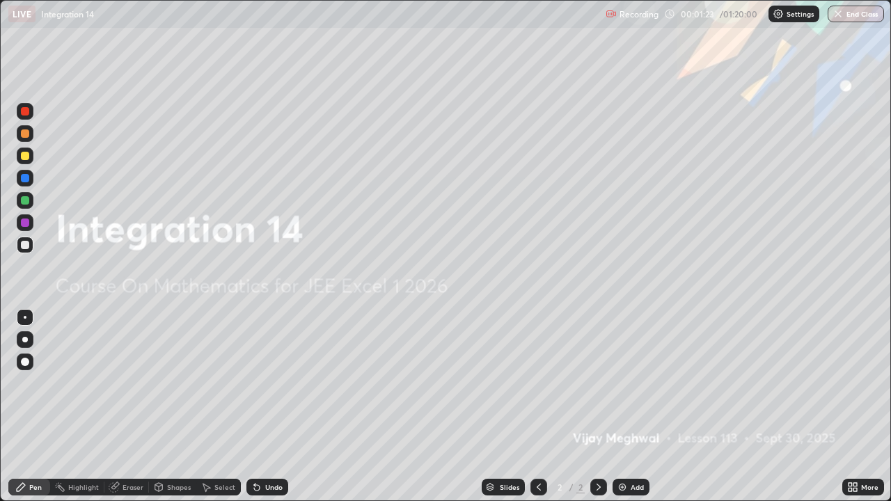
click at [625, 406] on img at bounding box center [621, 486] width 11 height 11
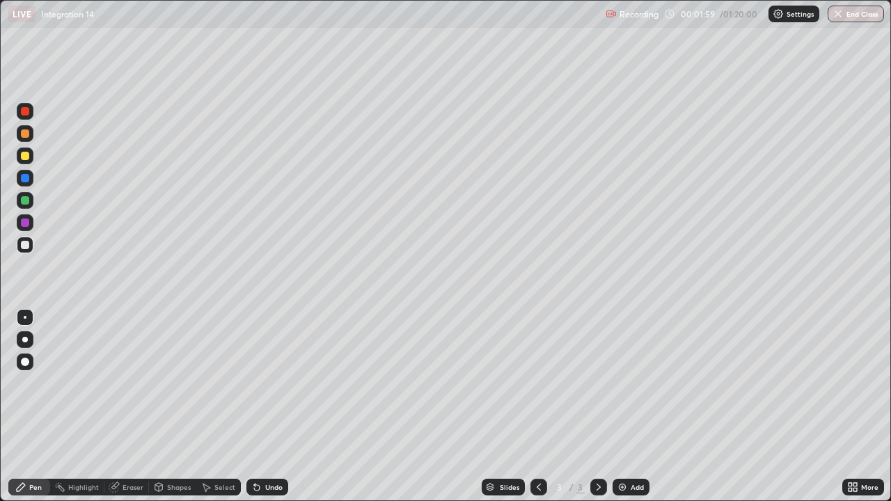
click at [19, 157] on div at bounding box center [25, 155] width 17 height 17
click at [24, 138] on div at bounding box center [25, 133] width 17 height 17
click at [265, 406] on div "Undo" at bounding box center [273, 487] width 17 height 7
click at [269, 406] on div "Undo" at bounding box center [273, 487] width 17 height 7
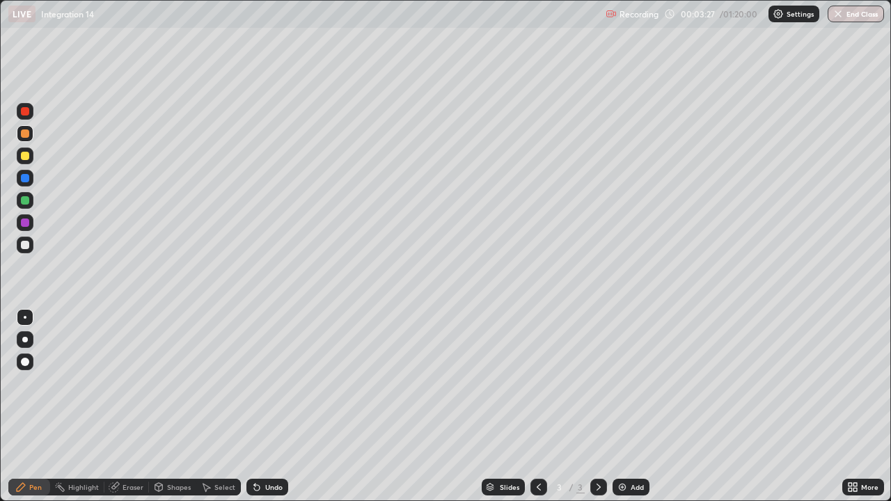
click at [24, 246] on div at bounding box center [25, 245] width 8 height 8
click at [631, 406] on div "Add" at bounding box center [636, 487] width 13 height 7
click at [537, 406] on icon at bounding box center [538, 486] width 11 height 11
click at [597, 406] on div at bounding box center [598, 487] width 17 height 17
click at [537, 406] on icon at bounding box center [538, 486] width 11 height 11
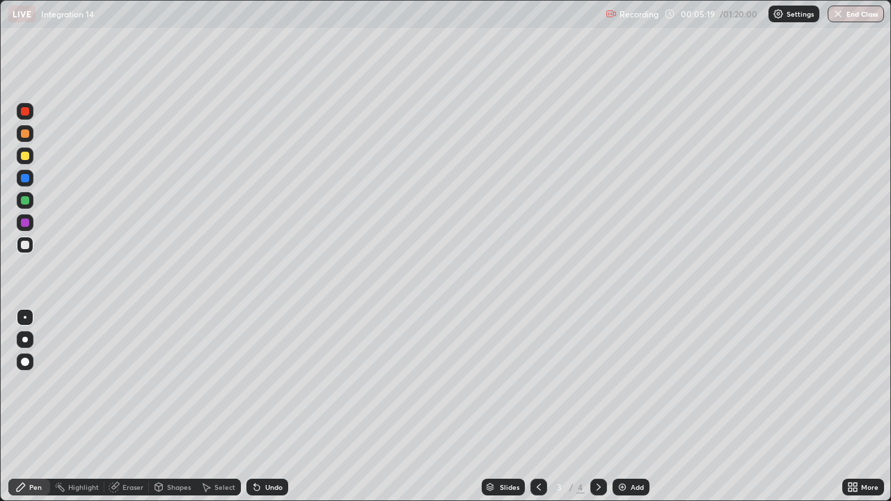
click at [598, 406] on icon at bounding box center [598, 487] width 4 height 7
click at [536, 406] on icon at bounding box center [538, 486] width 11 height 11
click at [596, 406] on icon at bounding box center [598, 486] width 11 height 11
click at [537, 406] on icon at bounding box center [538, 486] width 11 height 11
click at [597, 406] on icon at bounding box center [598, 486] width 11 height 11
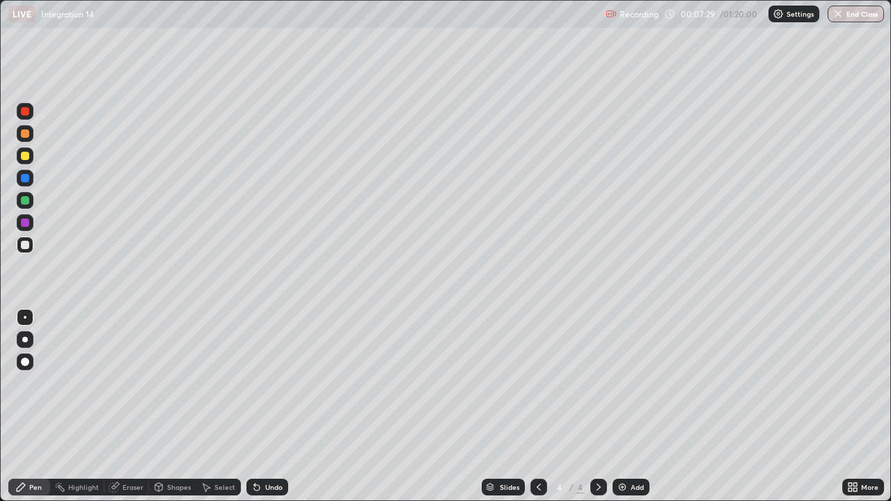
click at [29, 162] on div at bounding box center [25, 155] width 17 height 17
click at [132, 406] on div "Eraser" at bounding box center [132, 487] width 21 height 7
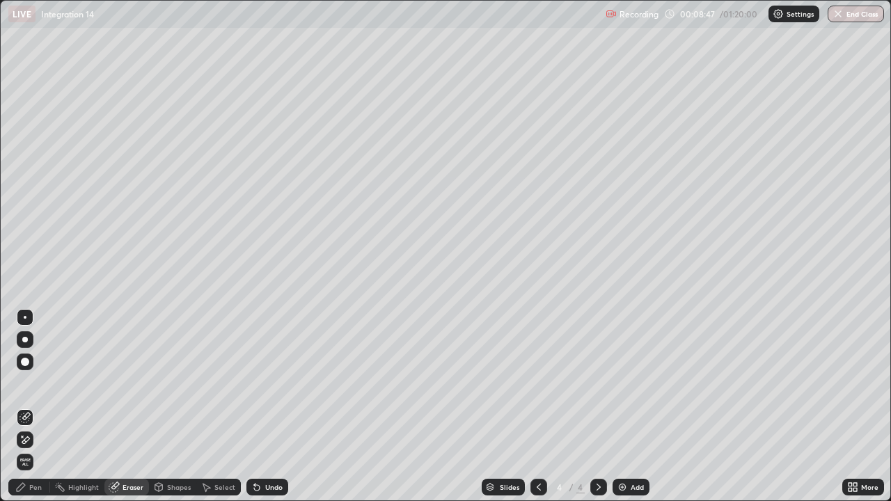
click at [25, 406] on icon at bounding box center [20, 486] width 11 height 11
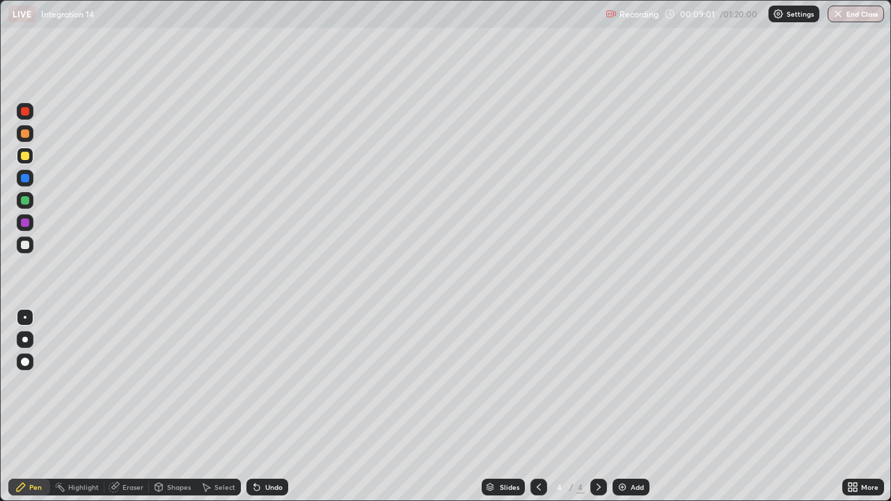
click at [0, 187] on div "Setting up your live class" at bounding box center [445, 250] width 891 height 501
click at [630, 406] on div "Add" at bounding box center [636, 487] width 13 height 7
click at [136, 406] on div "Eraser" at bounding box center [132, 487] width 21 height 7
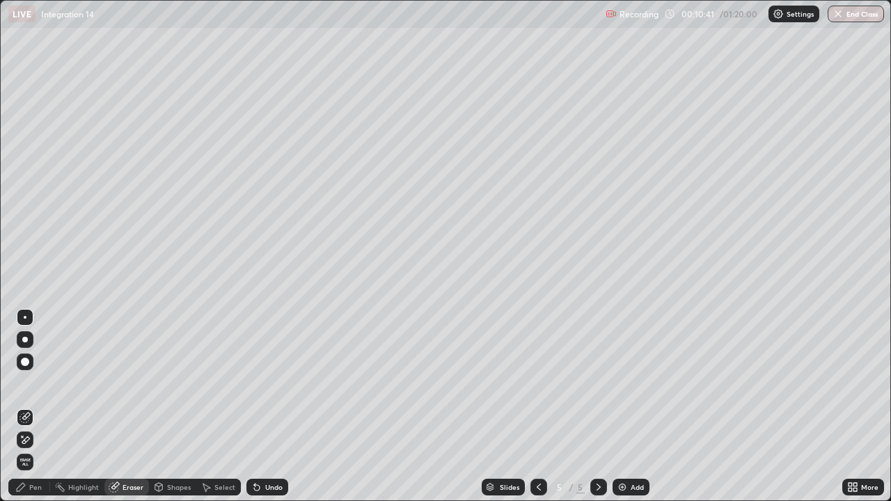
click at [35, 406] on div "Pen" at bounding box center [35, 487] width 13 height 7
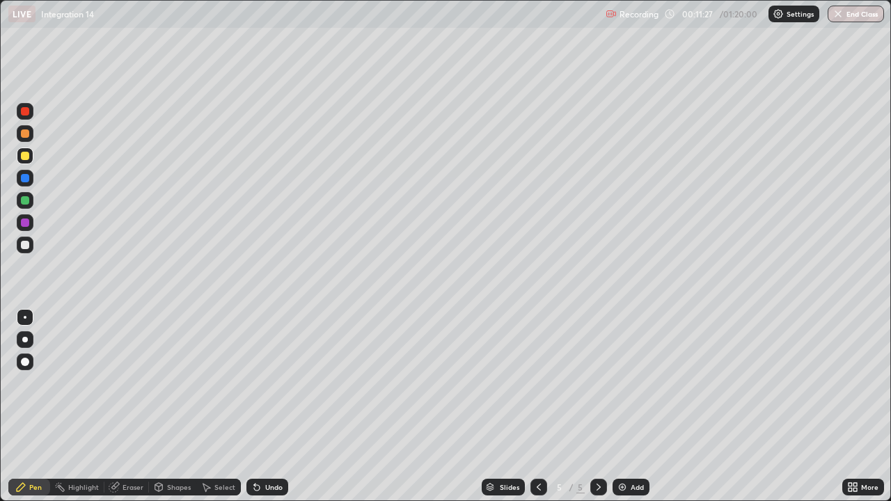
click at [24, 136] on div at bounding box center [25, 133] width 8 height 8
click at [24, 172] on div at bounding box center [25, 178] width 17 height 17
click at [24, 204] on div at bounding box center [25, 200] width 8 height 8
click at [593, 406] on div at bounding box center [598, 487] width 17 height 28
click at [273, 406] on div "Undo" at bounding box center [273, 487] width 17 height 7
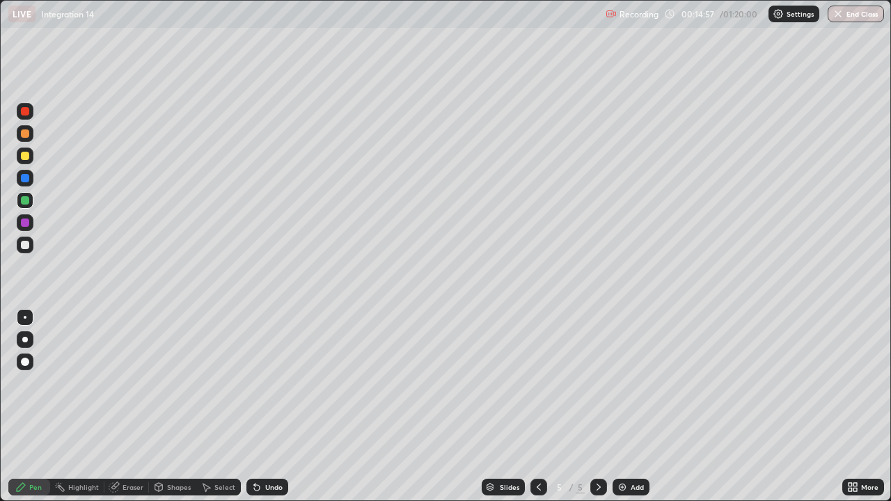
click at [265, 406] on div "Undo" at bounding box center [273, 487] width 17 height 7
click at [630, 406] on div "Add" at bounding box center [636, 487] width 13 height 7
click at [537, 406] on icon at bounding box center [538, 486] width 11 height 11
click at [597, 406] on icon at bounding box center [598, 486] width 11 height 11
click at [531, 406] on div at bounding box center [538, 487] width 17 height 17
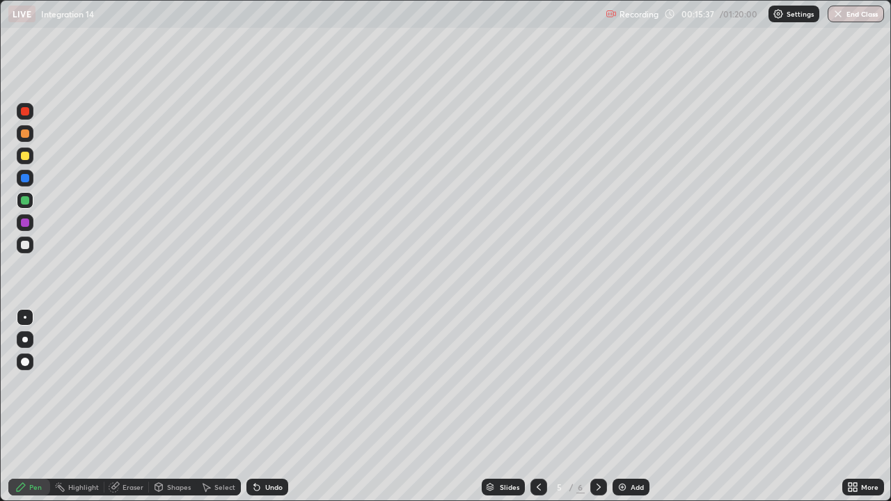
click at [597, 406] on icon at bounding box center [598, 486] width 11 height 11
click at [533, 406] on icon at bounding box center [538, 486] width 11 height 11
click at [596, 406] on icon at bounding box center [598, 486] width 11 height 11
click at [19, 156] on div at bounding box center [25, 155] width 17 height 17
click at [537, 406] on icon at bounding box center [538, 487] width 4 height 7
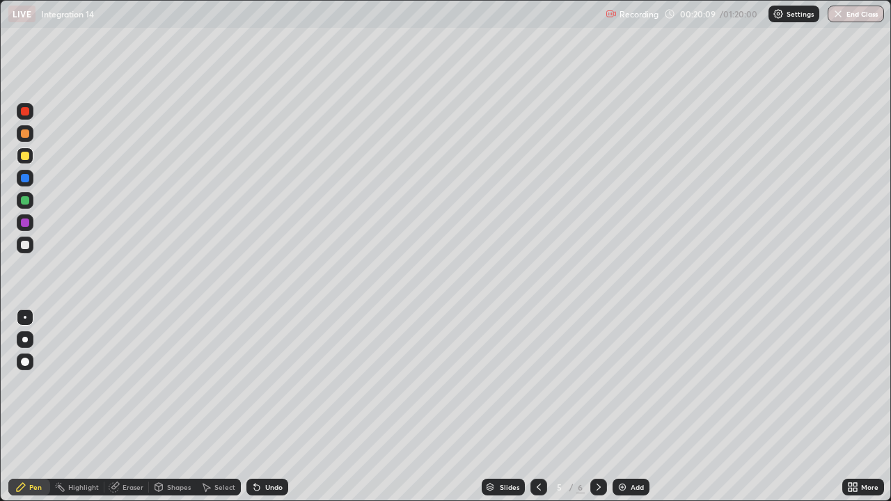
click at [597, 406] on icon at bounding box center [598, 486] width 11 height 11
click at [637, 406] on div "Add" at bounding box center [636, 487] width 13 height 7
click at [26, 138] on div at bounding box center [25, 133] width 17 height 17
click at [260, 406] on icon at bounding box center [256, 486] width 11 height 11
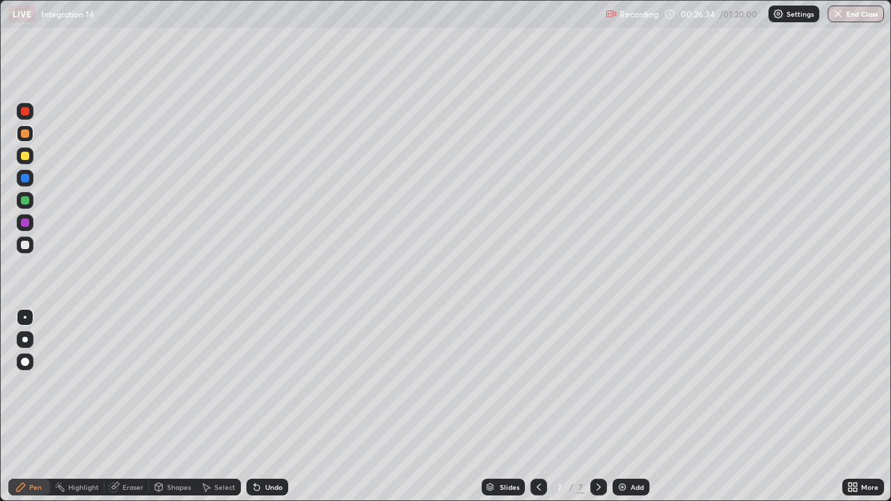
click at [25, 156] on div at bounding box center [25, 156] width 8 height 8
click at [257, 406] on icon at bounding box center [256, 486] width 11 height 11
click at [271, 406] on div "Undo" at bounding box center [273, 487] width 17 height 7
click at [266, 406] on div "Undo" at bounding box center [273, 487] width 17 height 7
click at [29, 136] on div at bounding box center [25, 133] width 17 height 17
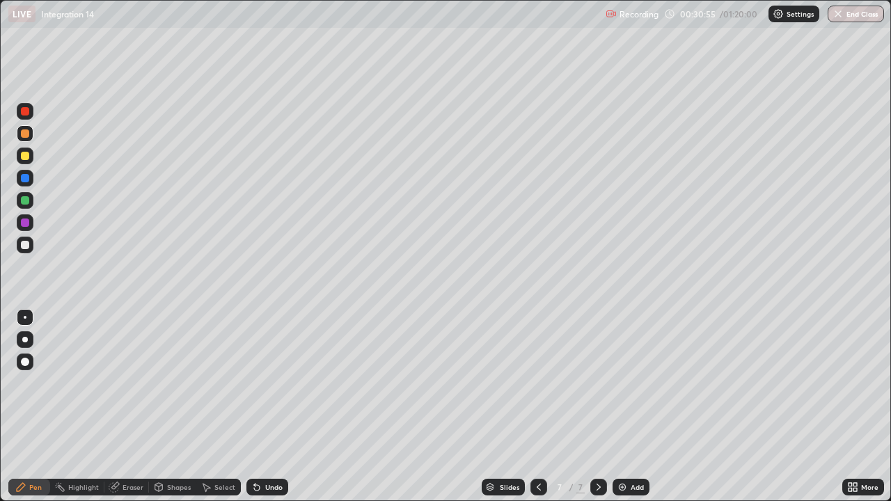
click at [24, 157] on div at bounding box center [25, 156] width 8 height 8
click at [274, 406] on div "Undo" at bounding box center [273, 487] width 17 height 7
click at [273, 406] on div "Undo" at bounding box center [273, 487] width 17 height 7
click at [630, 406] on div "Add" at bounding box center [636, 487] width 13 height 7
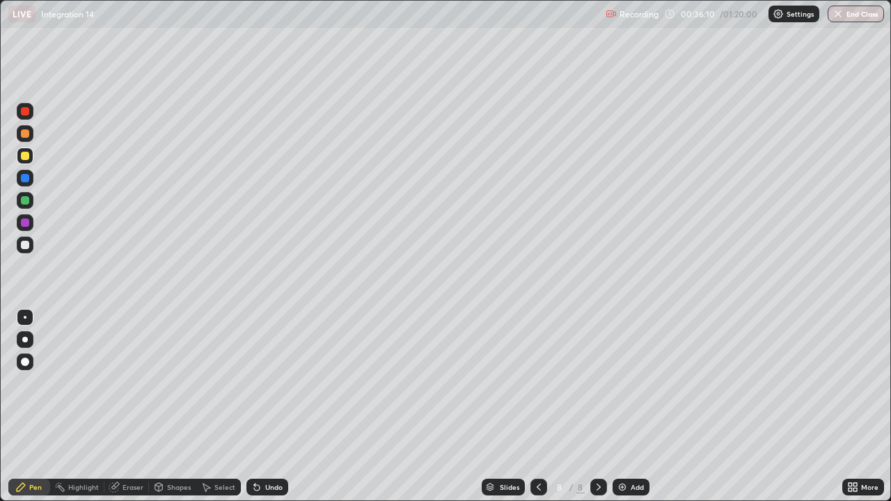
click at [134, 406] on div "Eraser" at bounding box center [132, 487] width 21 height 7
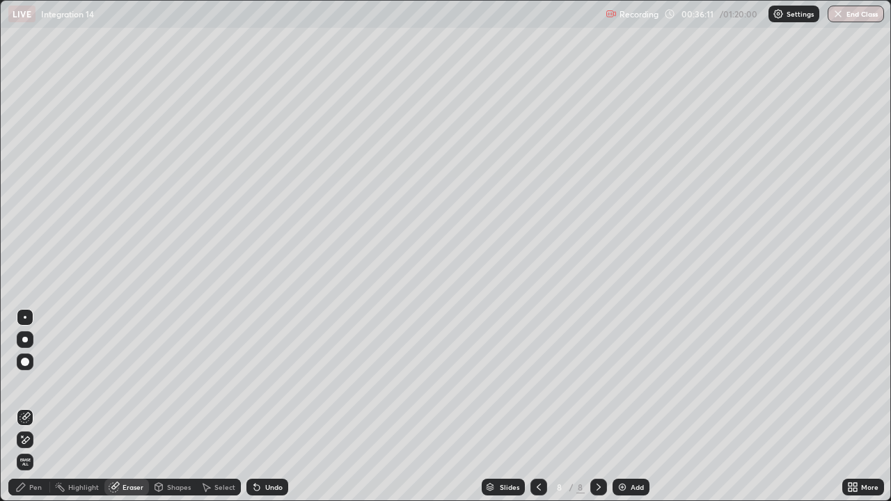
click at [35, 406] on div "Pen" at bounding box center [35, 487] width 13 height 7
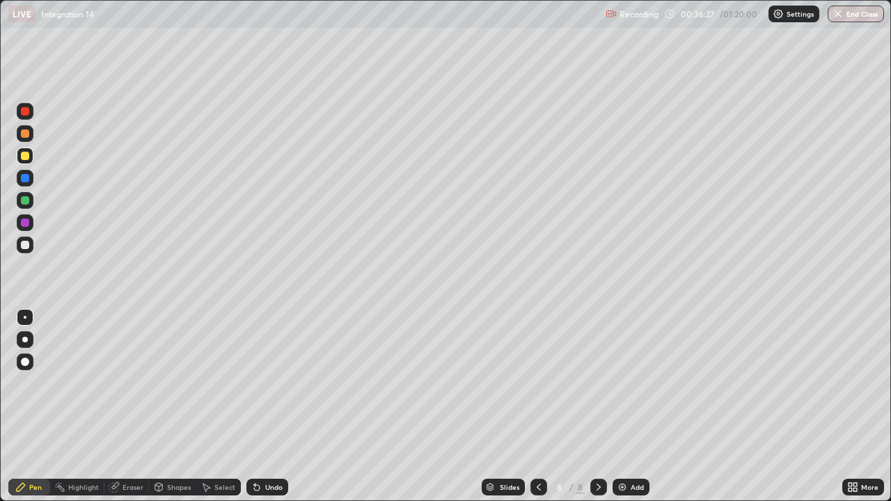
click at [24, 134] on div at bounding box center [25, 133] width 8 height 8
click at [24, 161] on div at bounding box center [25, 155] width 17 height 17
click at [256, 406] on div "Undo" at bounding box center [264, 487] width 47 height 28
click at [22, 202] on div at bounding box center [25, 200] width 8 height 8
click at [26, 154] on div at bounding box center [25, 156] width 8 height 8
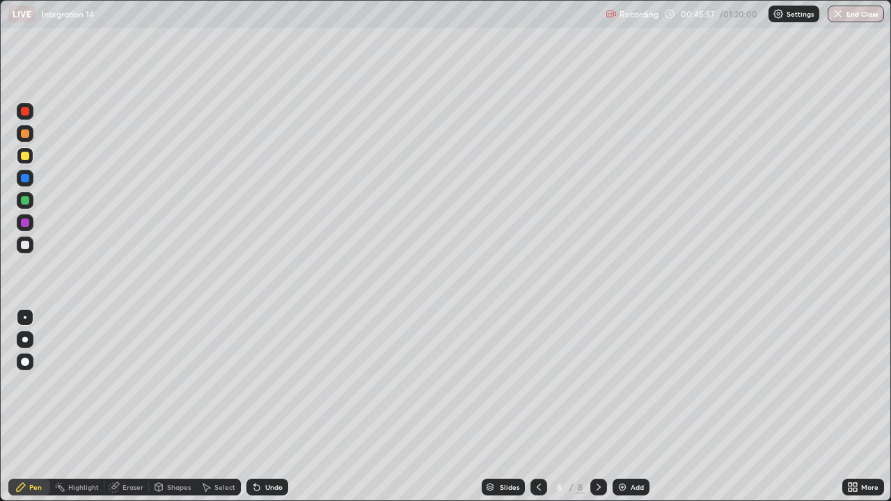
click at [632, 406] on div "Add" at bounding box center [636, 487] width 13 height 7
click at [530, 406] on div at bounding box center [538, 487] width 17 height 17
click at [596, 406] on icon at bounding box center [598, 486] width 11 height 11
click at [536, 406] on icon at bounding box center [538, 486] width 11 height 11
click at [596, 406] on icon at bounding box center [598, 486] width 11 height 11
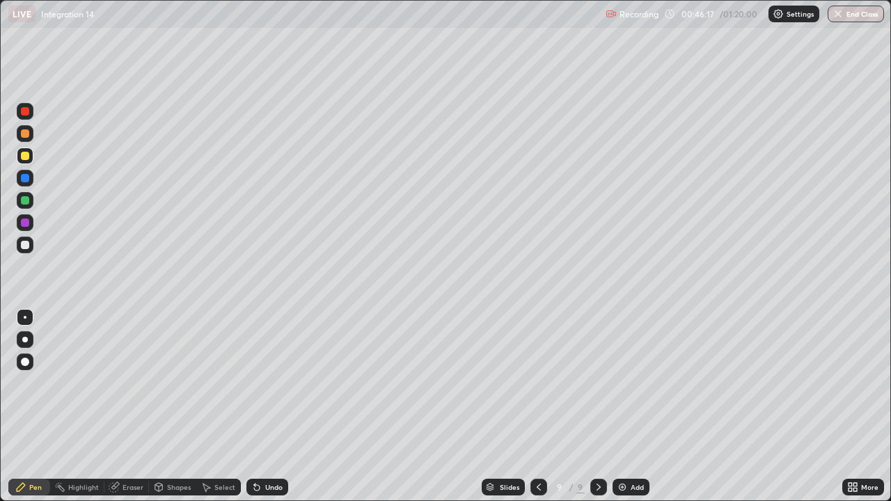
click at [536, 406] on icon at bounding box center [538, 486] width 11 height 11
click at [597, 406] on icon at bounding box center [598, 486] width 11 height 11
click at [135, 406] on div "Eraser" at bounding box center [132, 487] width 21 height 7
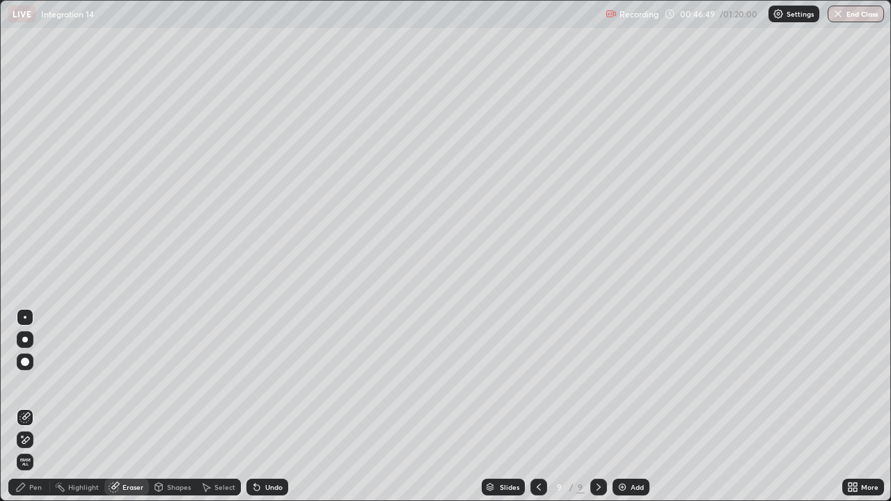
click at [38, 406] on div "Pen" at bounding box center [35, 487] width 13 height 7
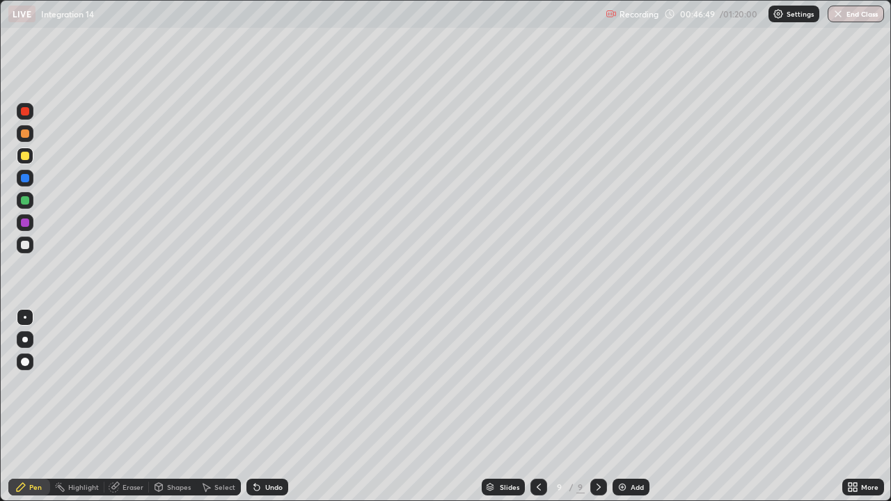
click at [38, 406] on div "Pen" at bounding box center [35, 487] width 13 height 7
click at [269, 406] on div "Undo" at bounding box center [273, 487] width 17 height 7
click at [129, 406] on div "Eraser" at bounding box center [132, 487] width 21 height 7
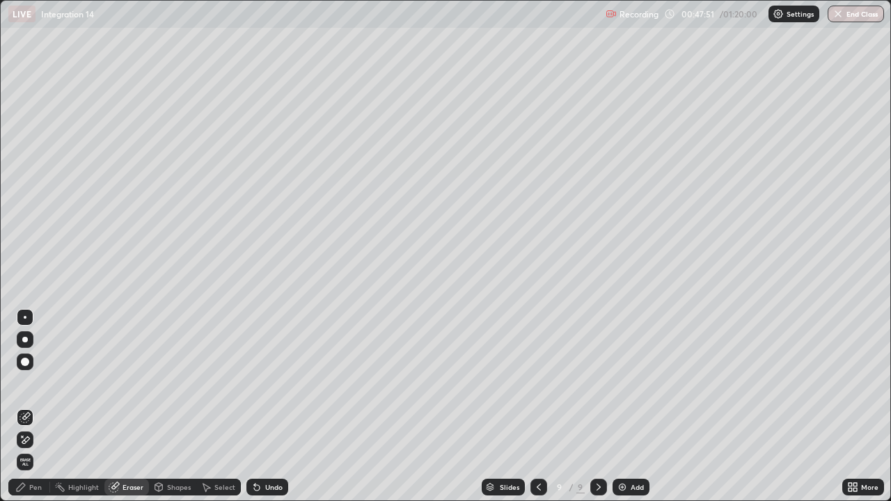
click at [39, 406] on div "Pen" at bounding box center [35, 487] width 13 height 7
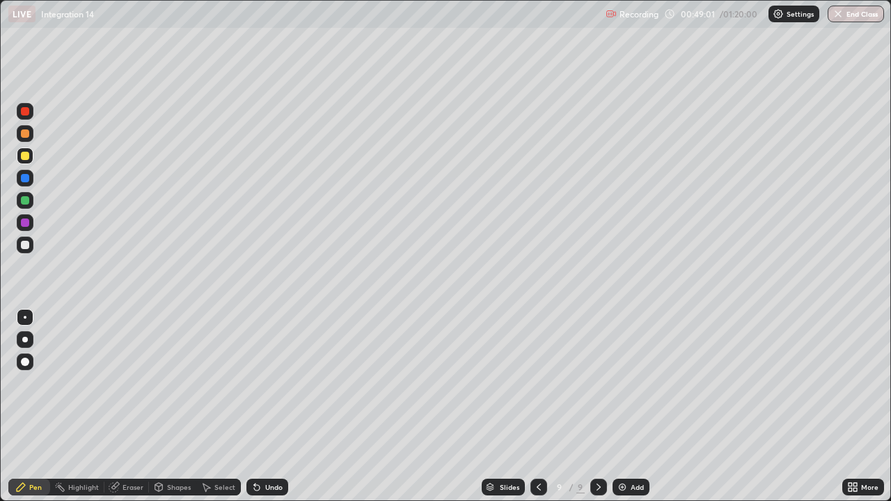
click at [24, 161] on div at bounding box center [25, 155] width 17 height 17
click at [22, 200] on div at bounding box center [25, 200] width 8 height 8
click at [127, 406] on div "Eraser" at bounding box center [132, 487] width 21 height 7
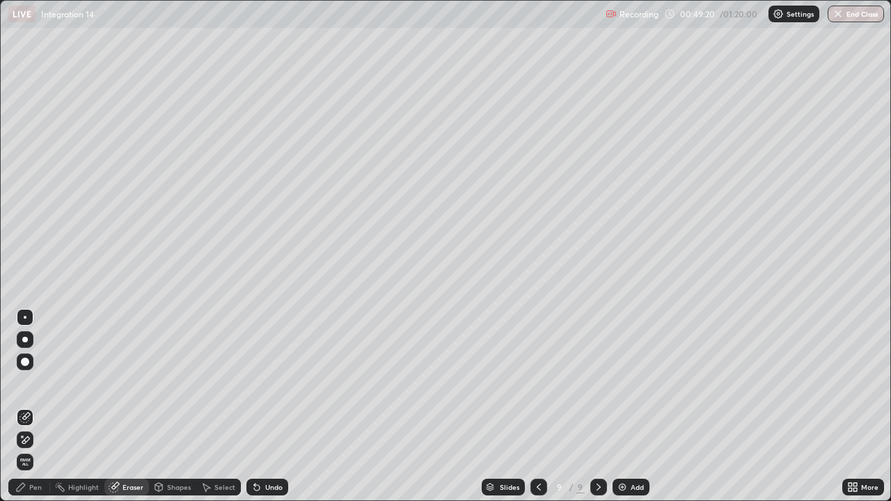
click at [39, 406] on div "Pen" at bounding box center [35, 487] width 13 height 7
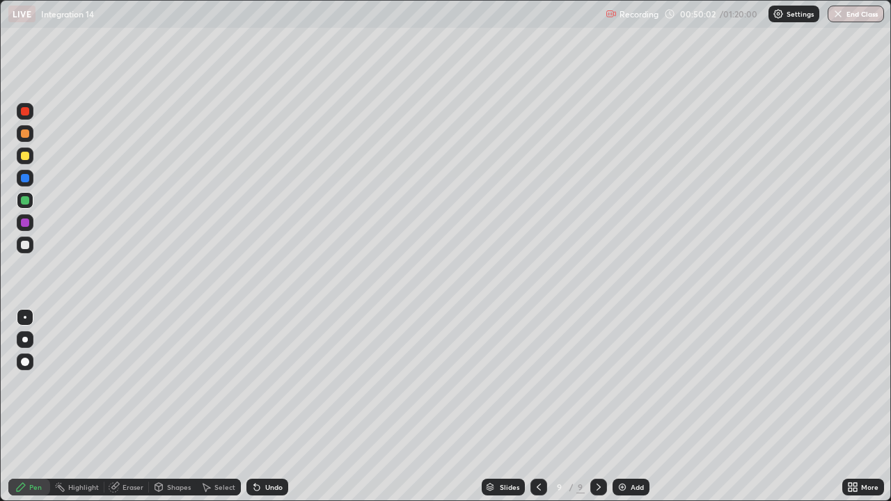
click at [131, 406] on div "Eraser" at bounding box center [132, 487] width 21 height 7
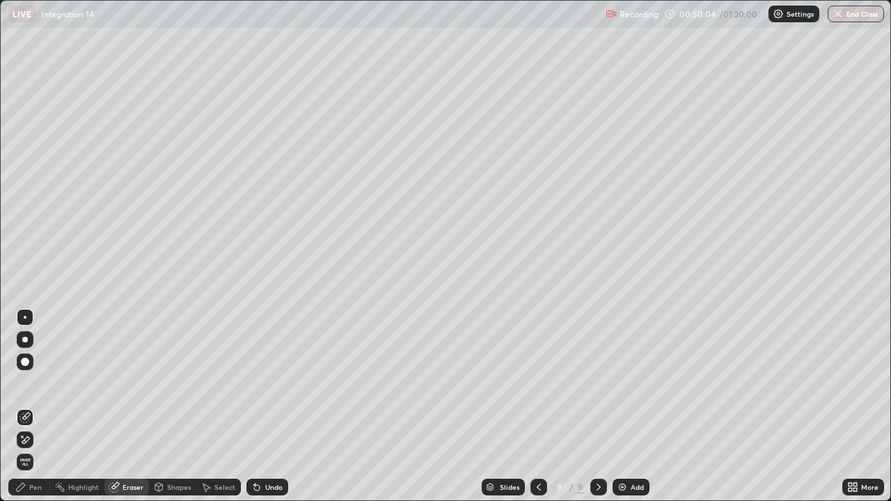
click at [37, 406] on div "Pen" at bounding box center [29, 487] width 42 height 17
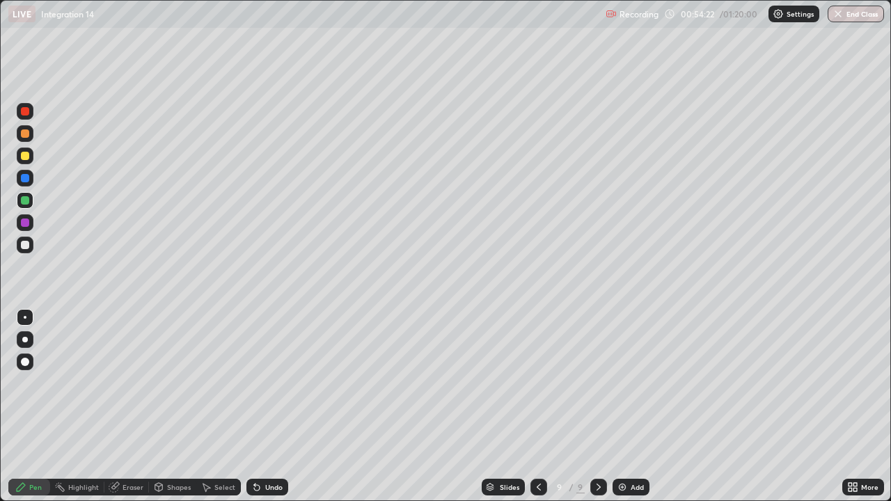
click at [534, 406] on icon at bounding box center [538, 486] width 11 height 11
click at [597, 406] on icon at bounding box center [598, 486] width 11 height 11
click at [635, 406] on div "Add" at bounding box center [636, 487] width 13 height 7
click at [861, 17] on button "End Class" at bounding box center [855, 14] width 56 height 17
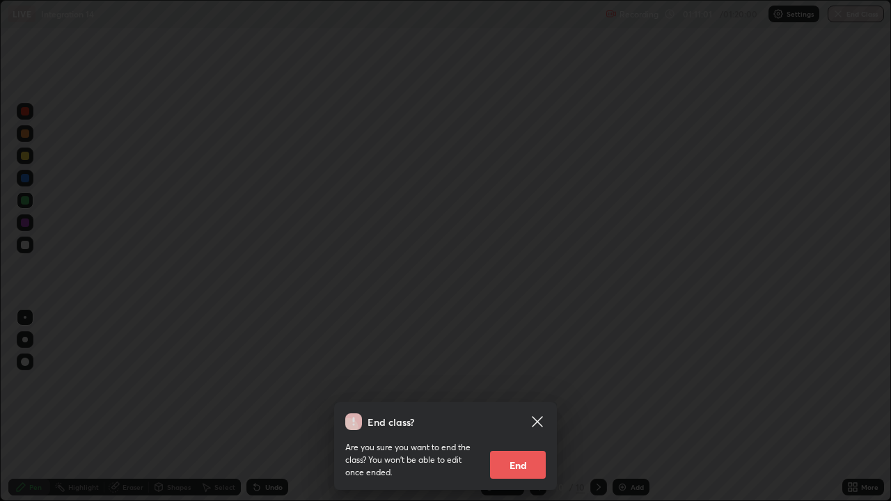
click at [518, 406] on button "End" at bounding box center [518, 465] width 56 height 28
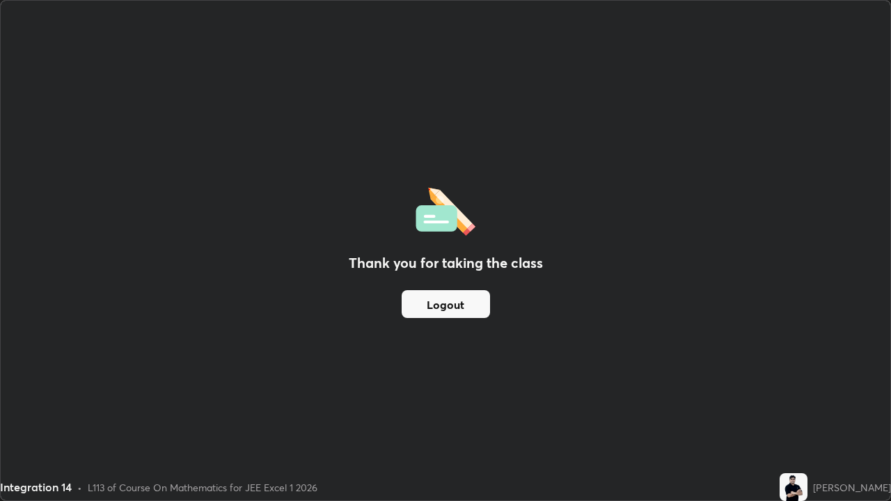
click at [438, 310] on button "Logout" at bounding box center [445, 304] width 88 height 28
click at [443, 307] on button "Logout" at bounding box center [445, 304] width 88 height 28
